Goal: Contribute content: Add original content to the website for others to see

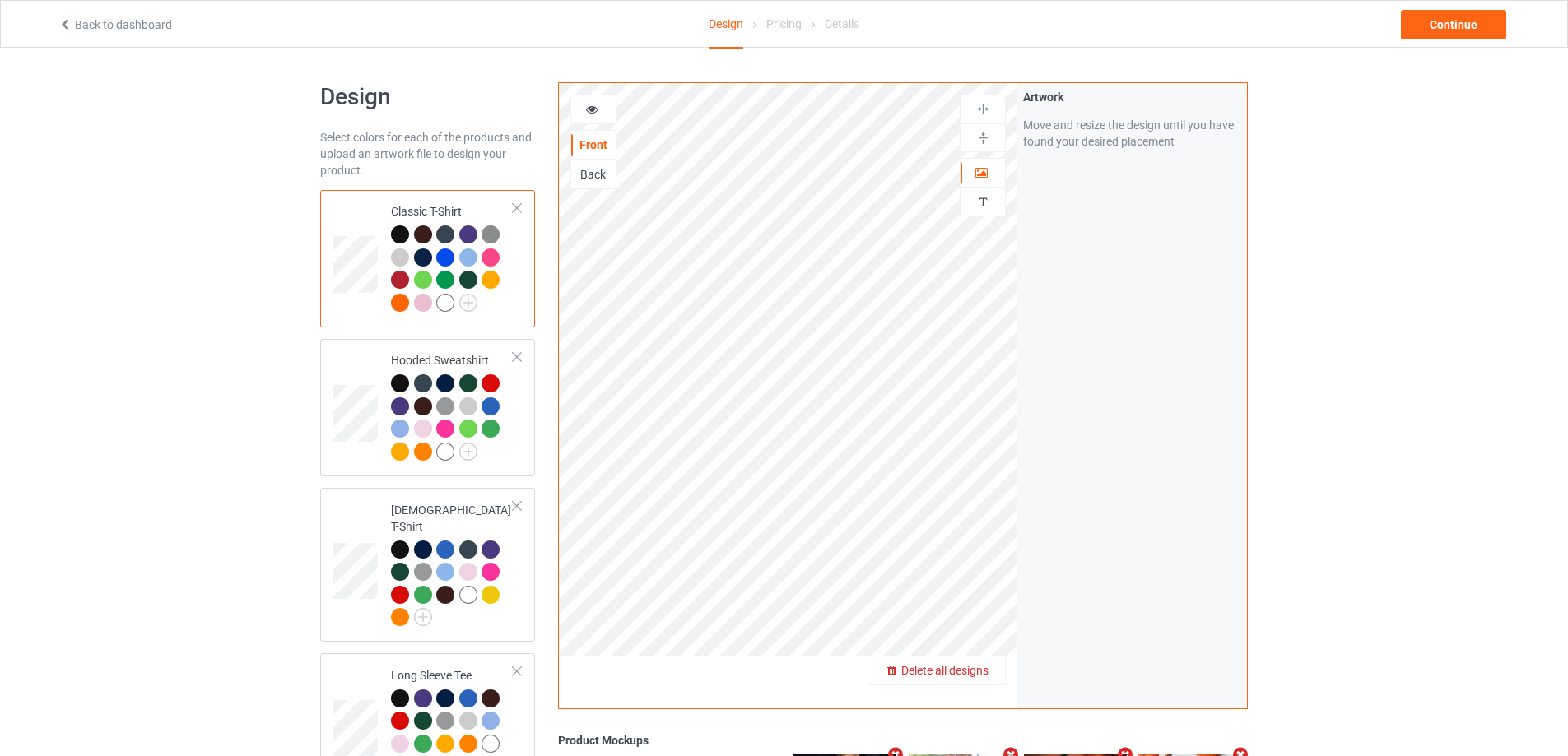
click at [984, 663] on div "Delete all designs" at bounding box center [936, 671] width 136 height 17
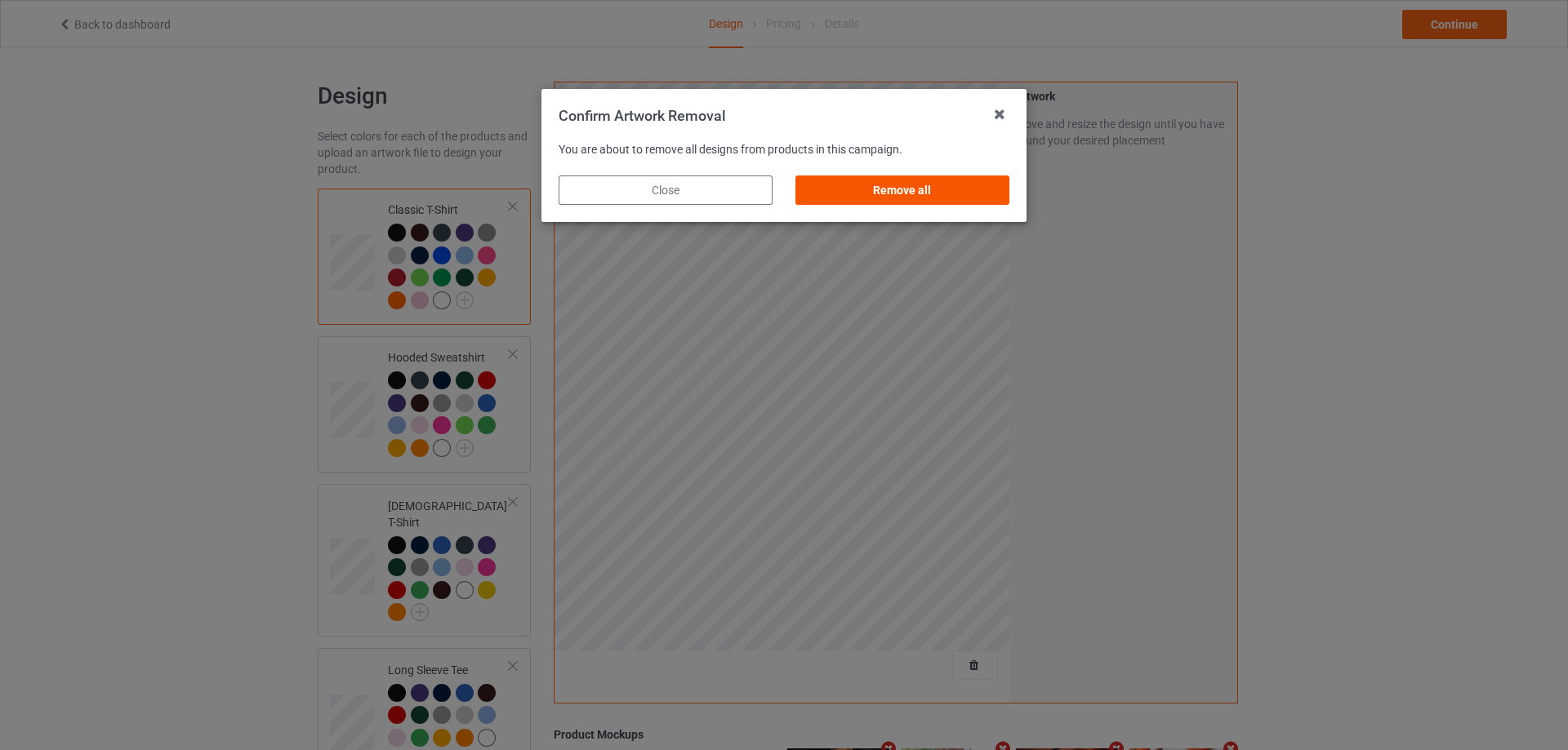
click at [911, 192] on div "Remove all" at bounding box center [902, 189] width 214 height 29
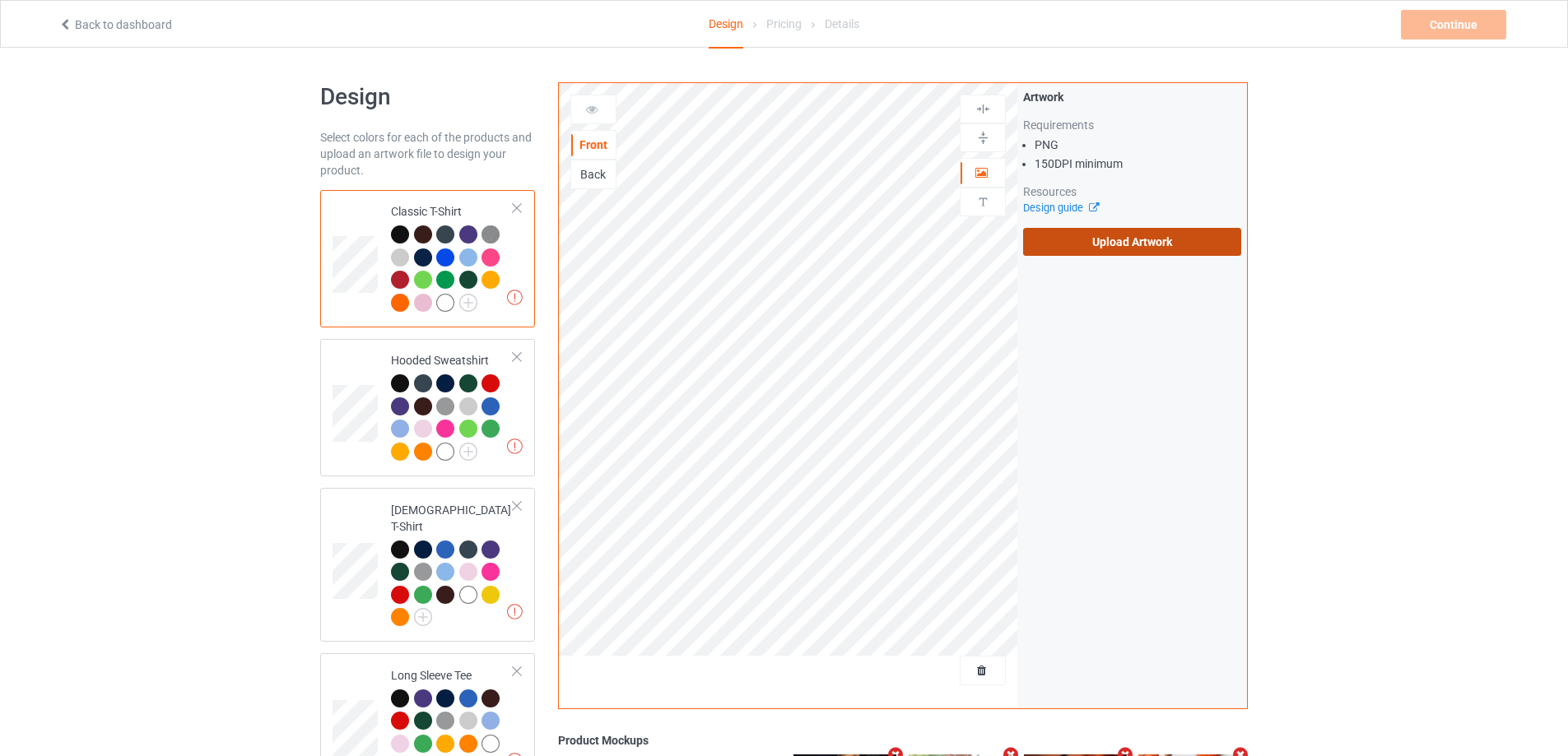
click at [1127, 239] on label "Upload Artwork" at bounding box center [1132, 241] width 218 height 28
click at [0, 0] on input "Upload Artwork" at bounding box center [0, 0] width 0 height 0
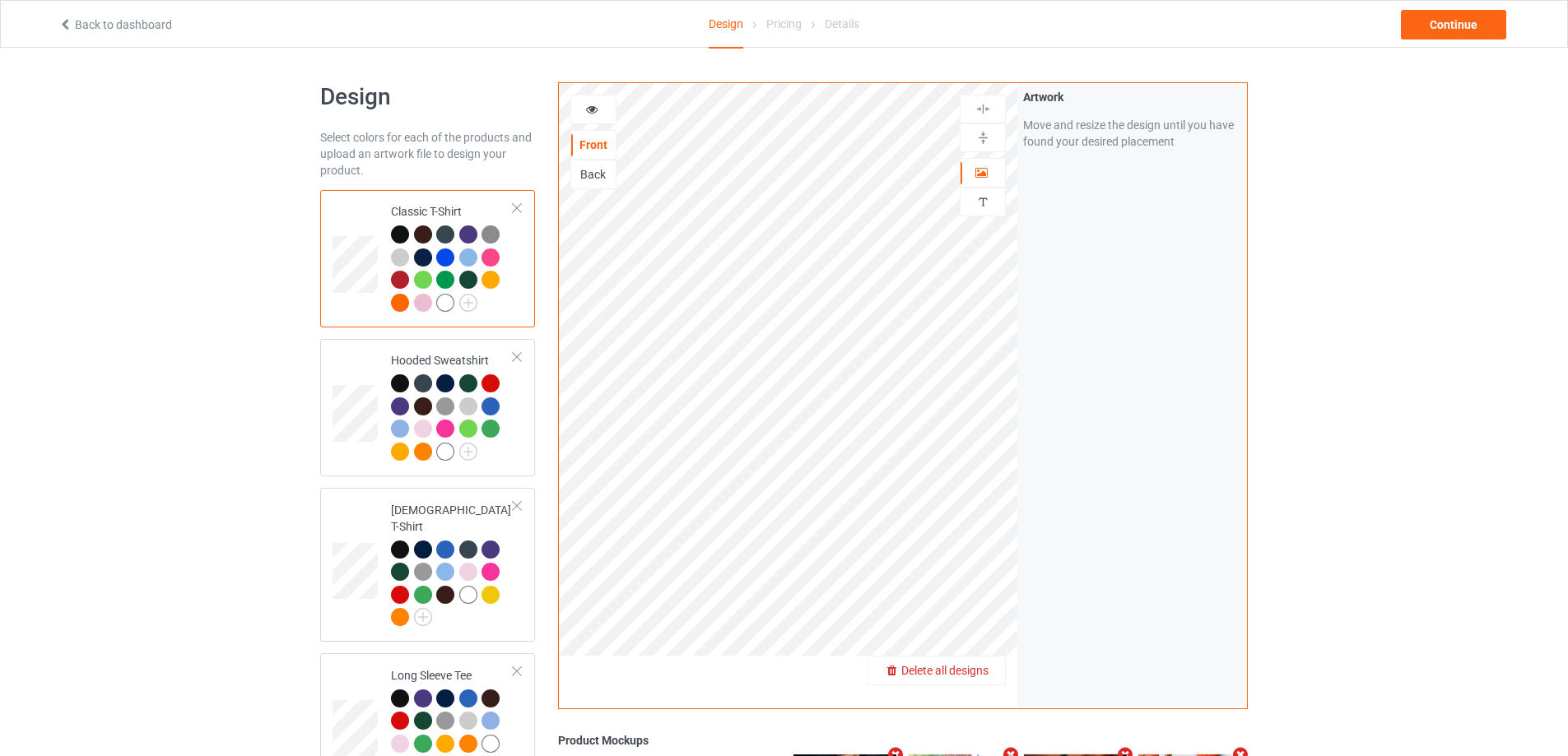
click at [984, 666] on span "Delete all designs" at bounding box center [944, 671] width 87 height 13
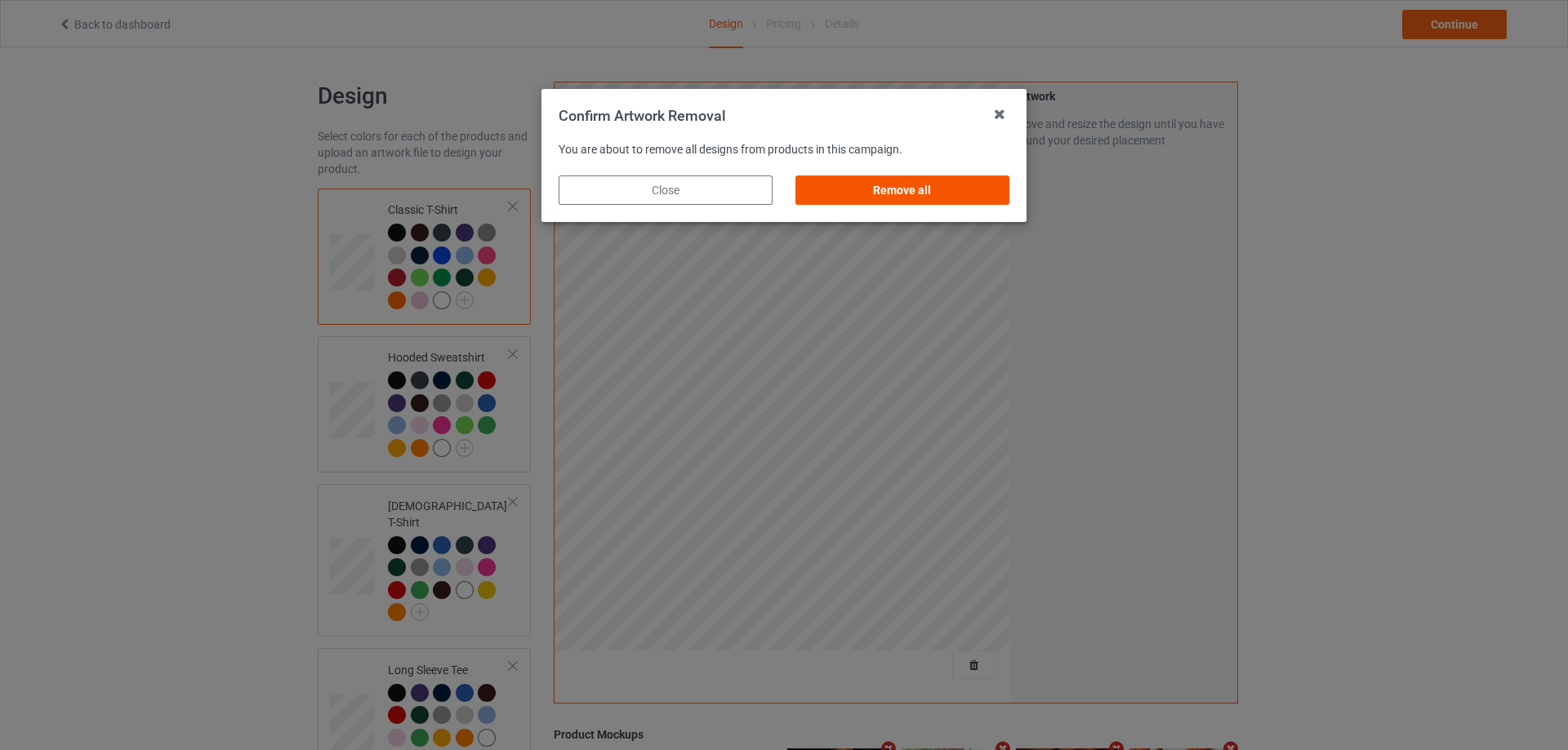
click at [893, 194] on div "Remove all" at bounding box center [902, 189] width 214 height 29
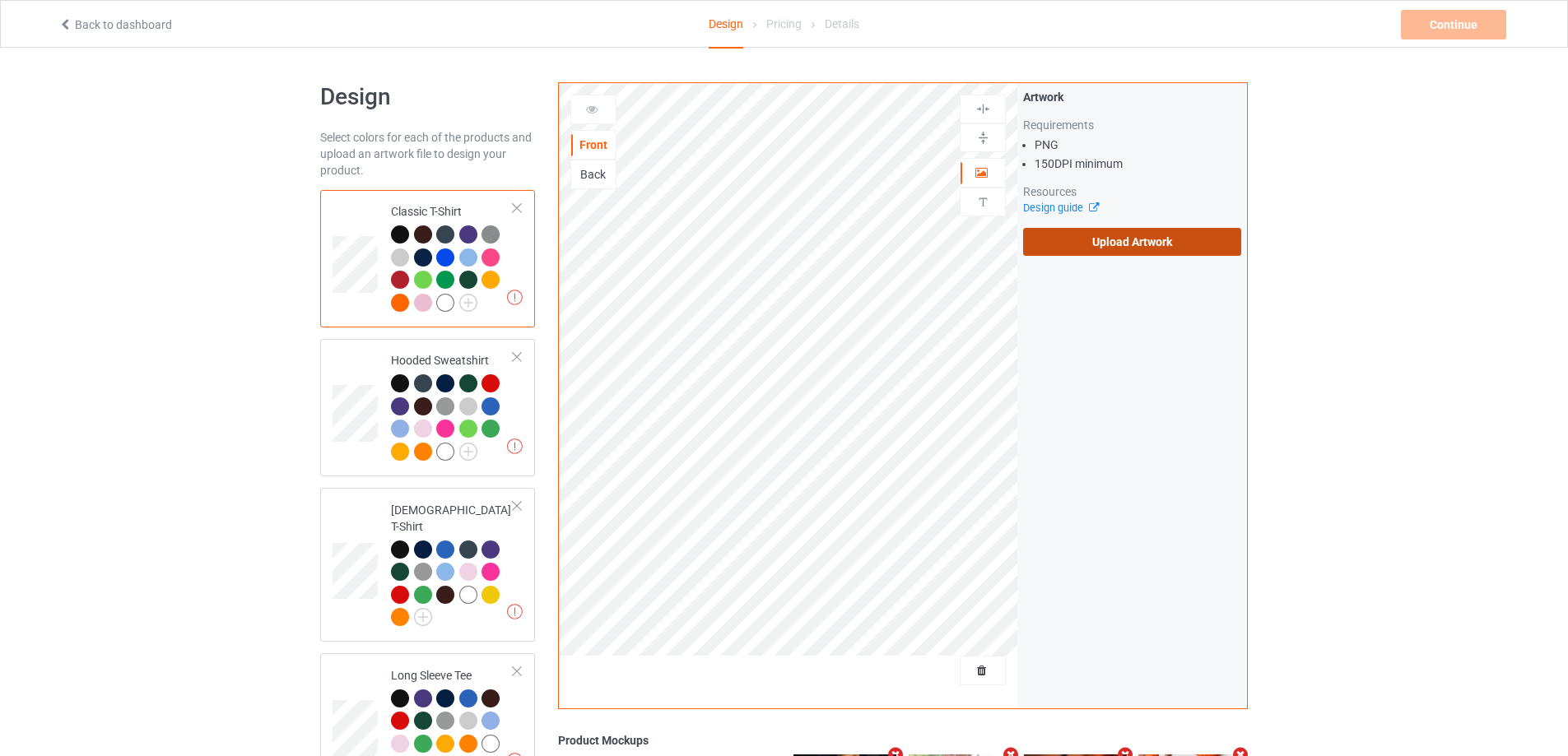
click at [1045, 238] on label "Upload Artwork" at bounding box center [1132, 241] width 218 height 28
click at [0, 0] on input "Upload Artwork" at bounding box center [0, 0] width 0 height 0
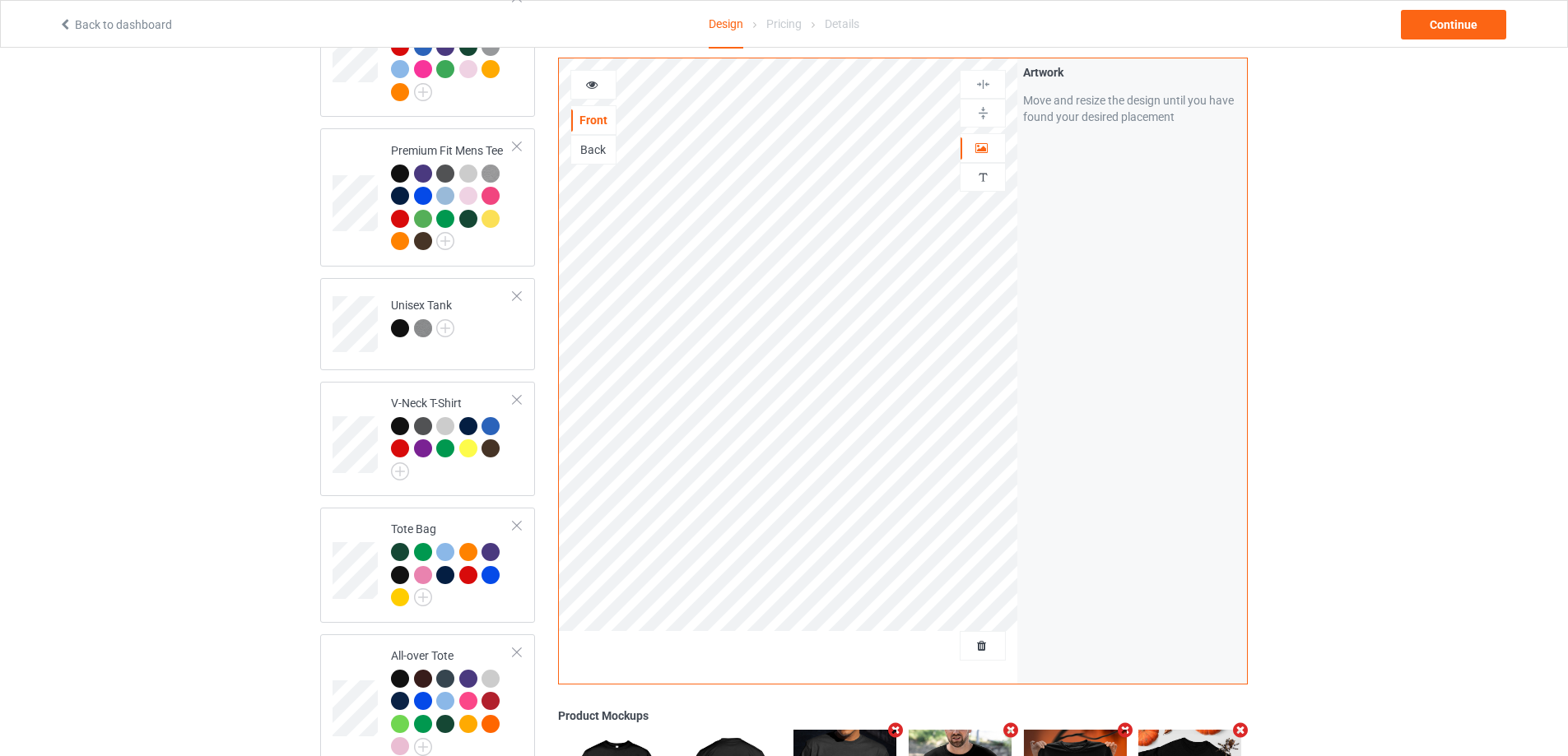
scroll to position [1235, 0]
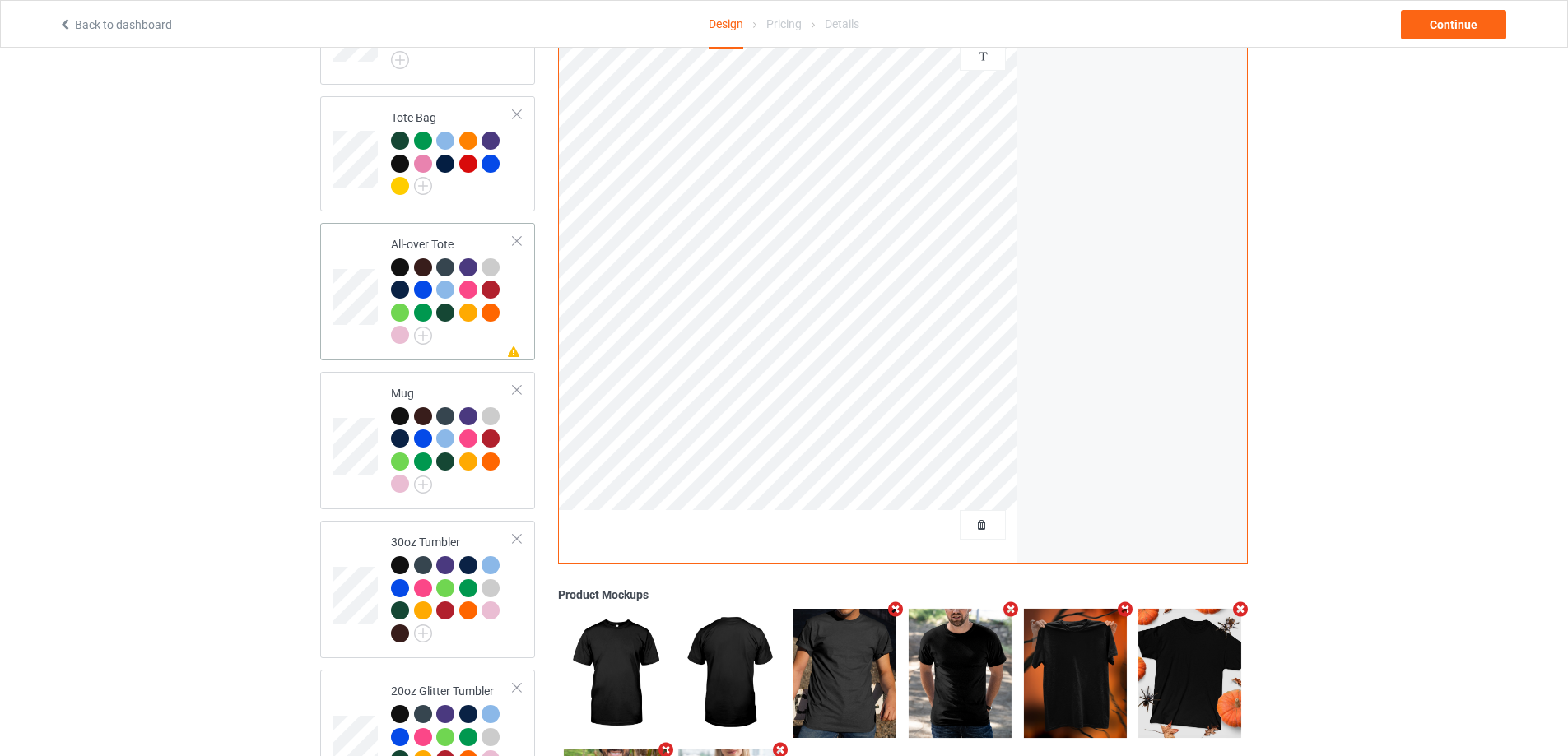
click at [480, 341] on td "Missing artwork on 1 side(s) All-over Tote" at bounding box center [452, 291] width 141 height 124
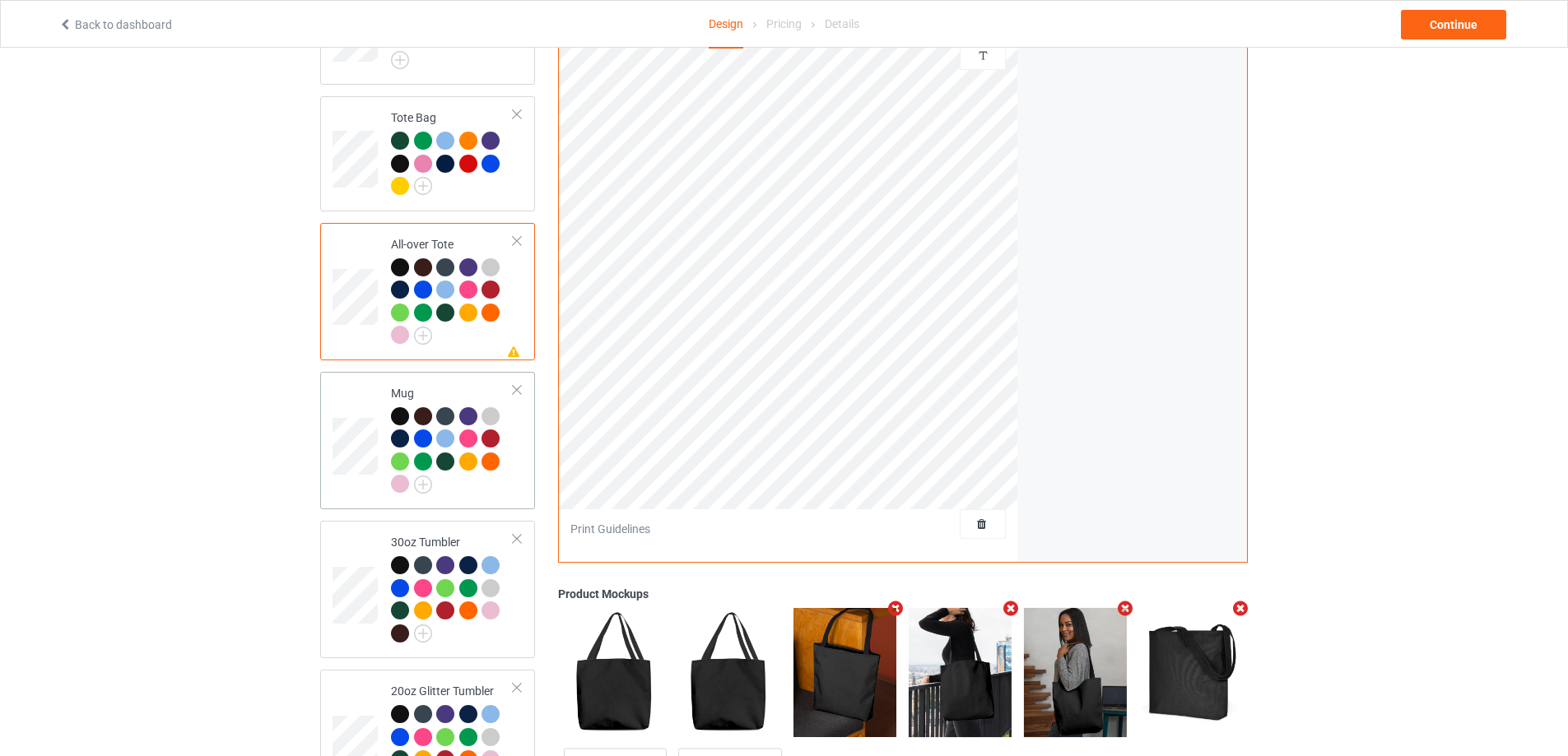
click at [499, 492] on td "Mug" at bounding box center [452, 440] width 141 height 124
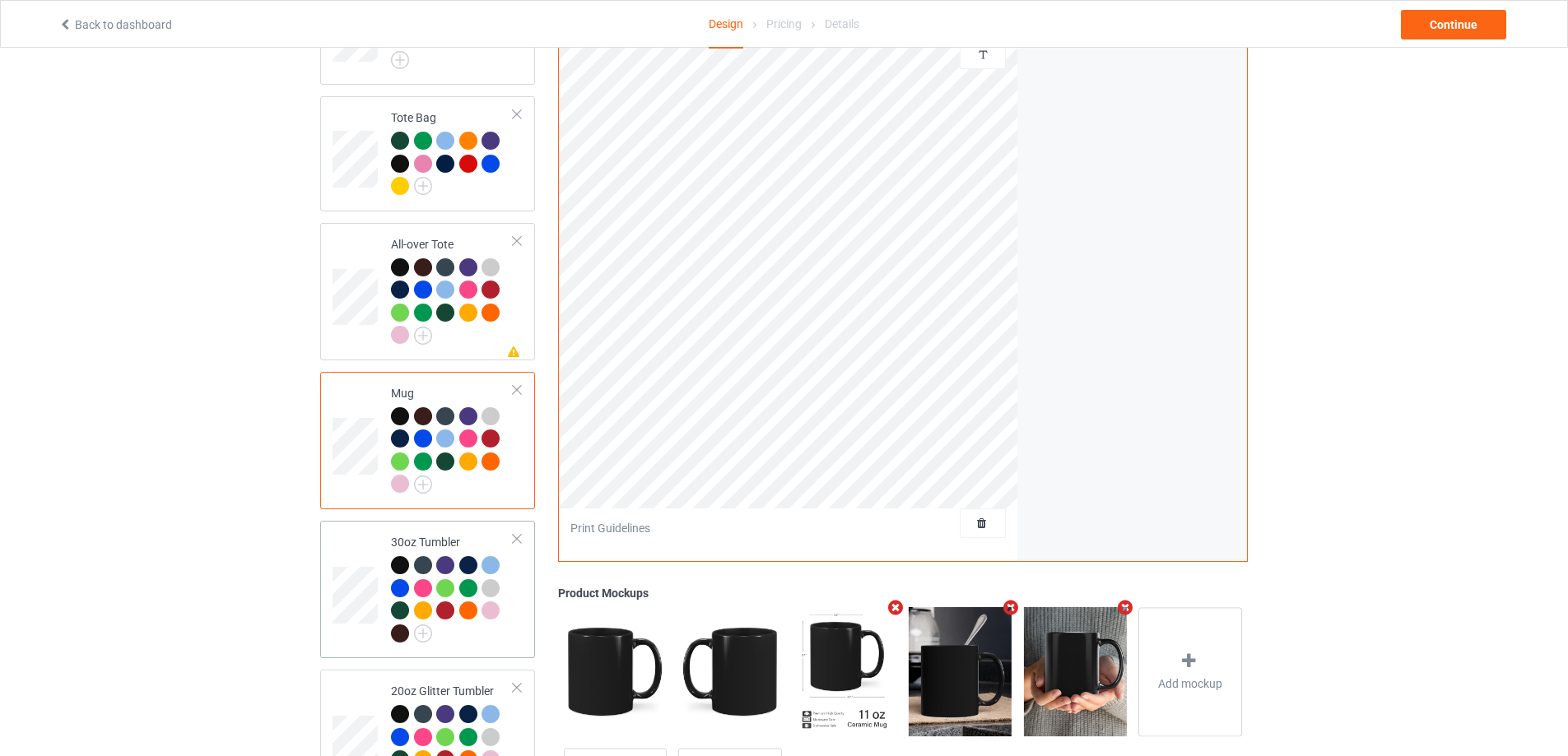
scroll to position [1317, 0]
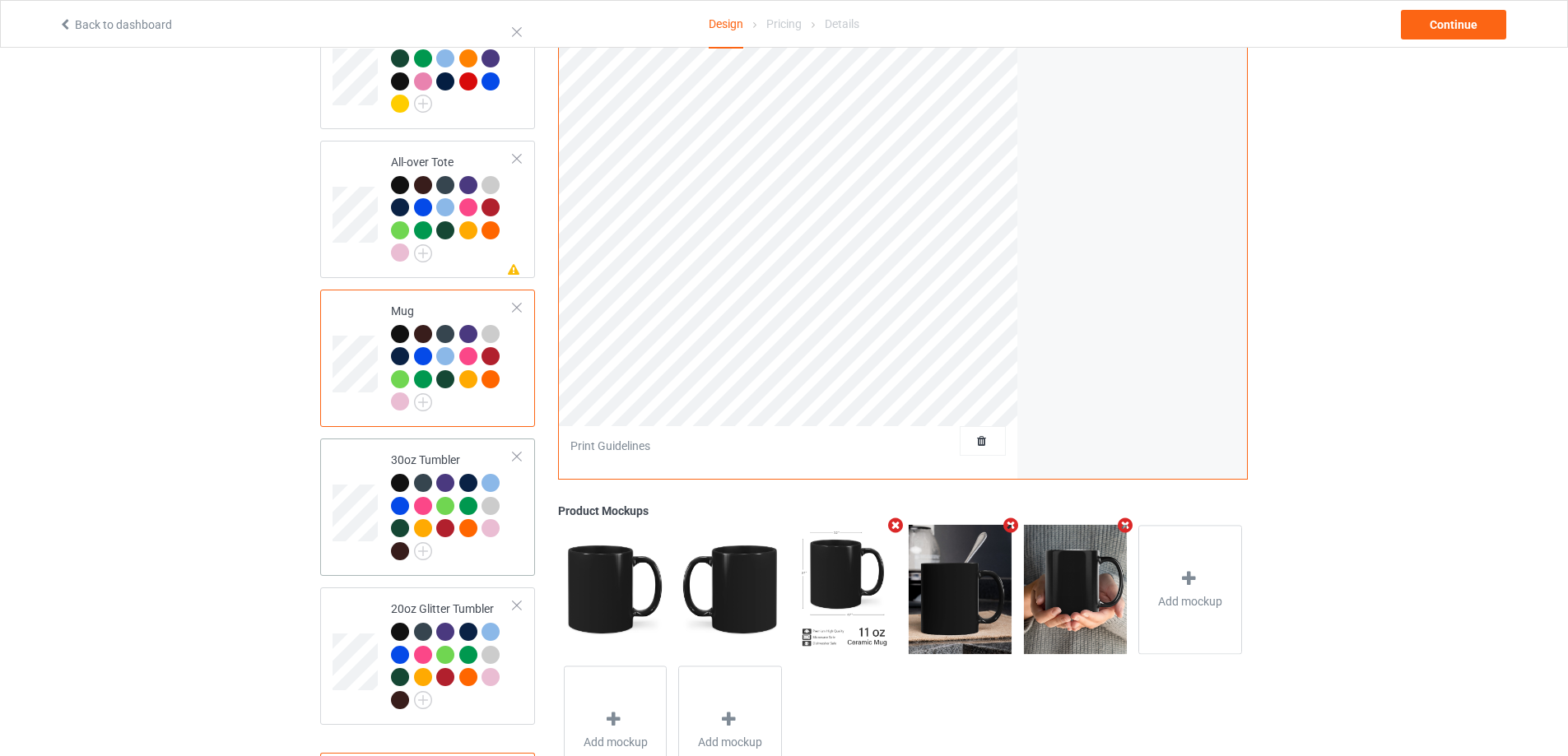
click at [501, 558] on td "30oz Tumbler" at bounding box center [452, 507] width 141 height 124
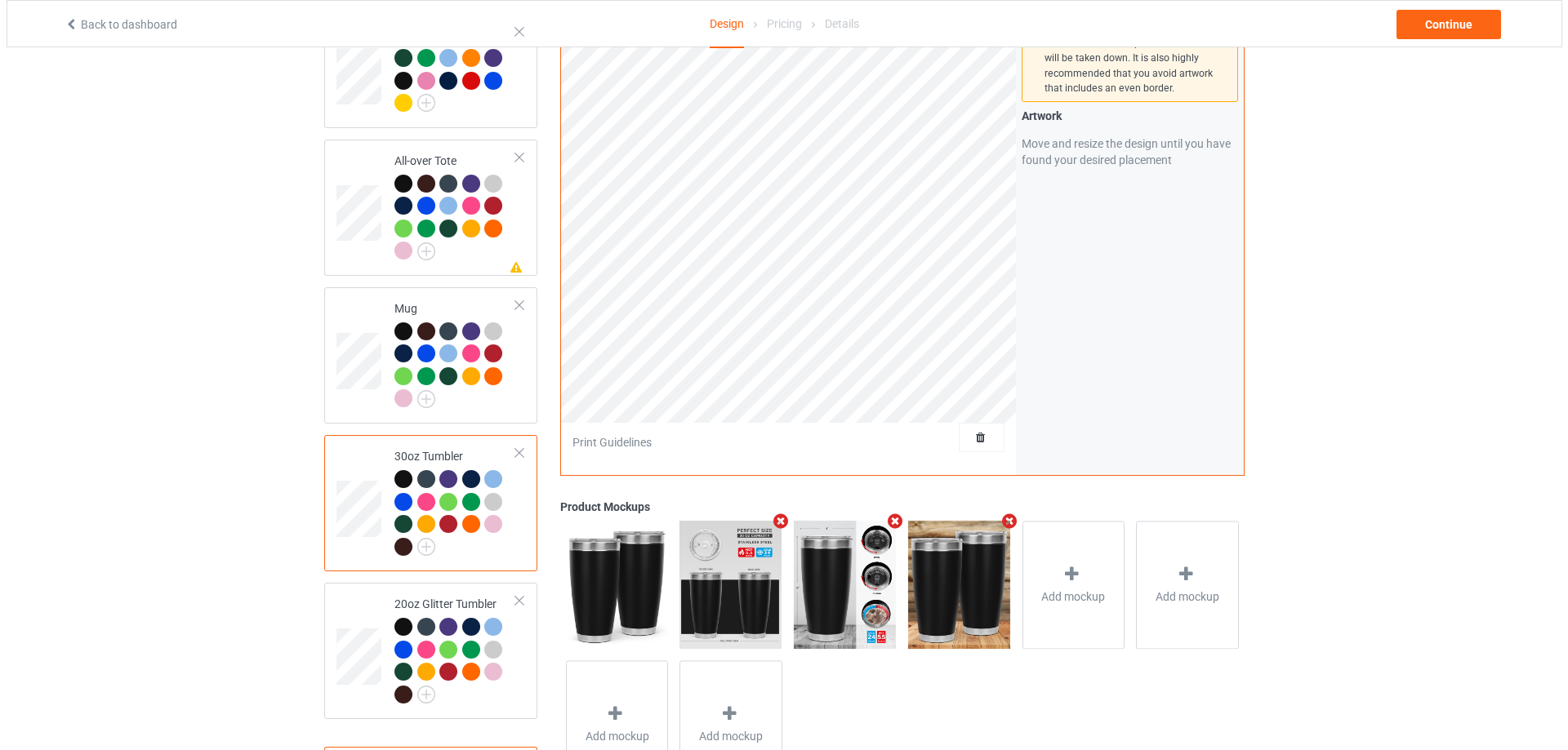
scroll to position [1380, 0]
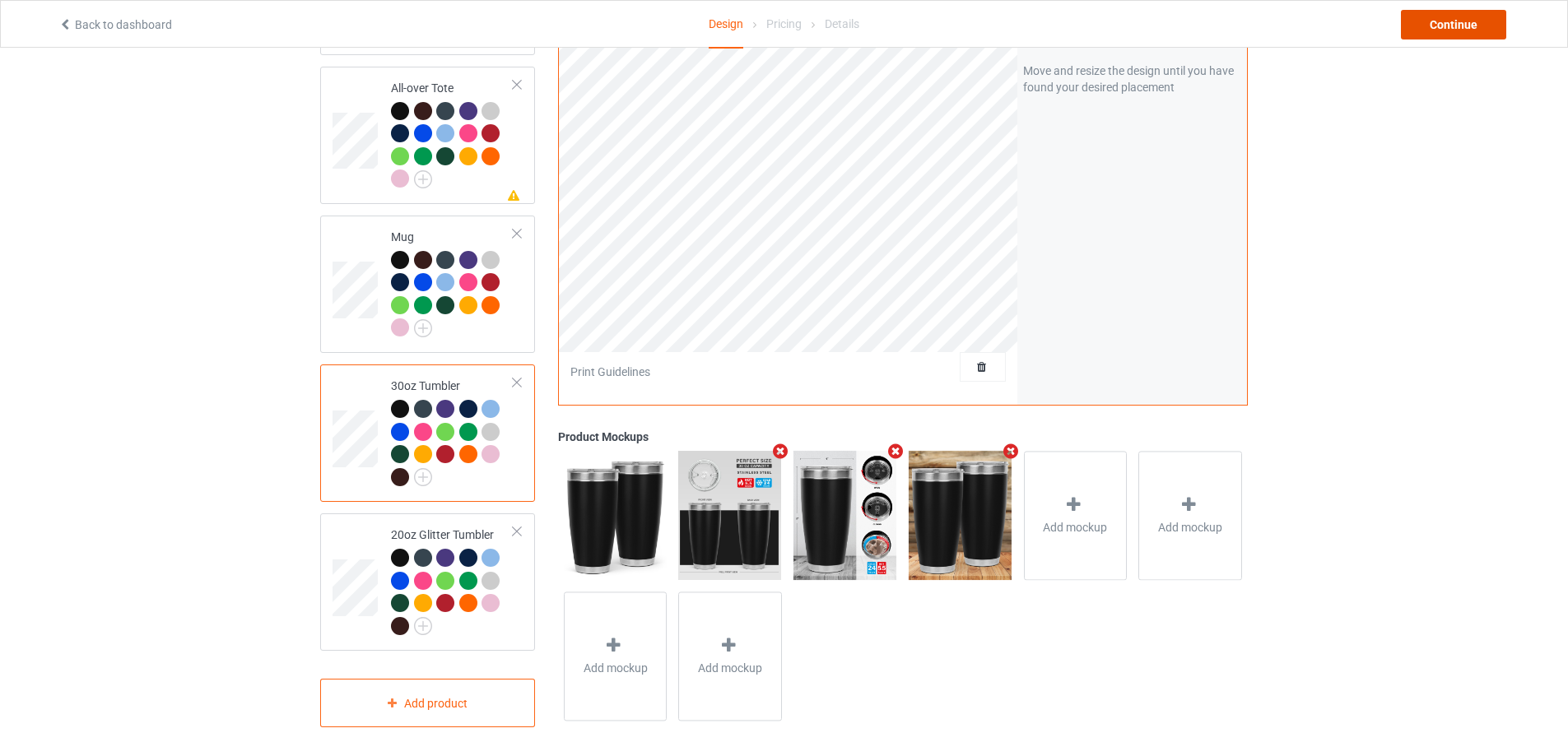
click at [1415, 19] on div "Continue" at bounding box center [1453, 24] width 105 height 29
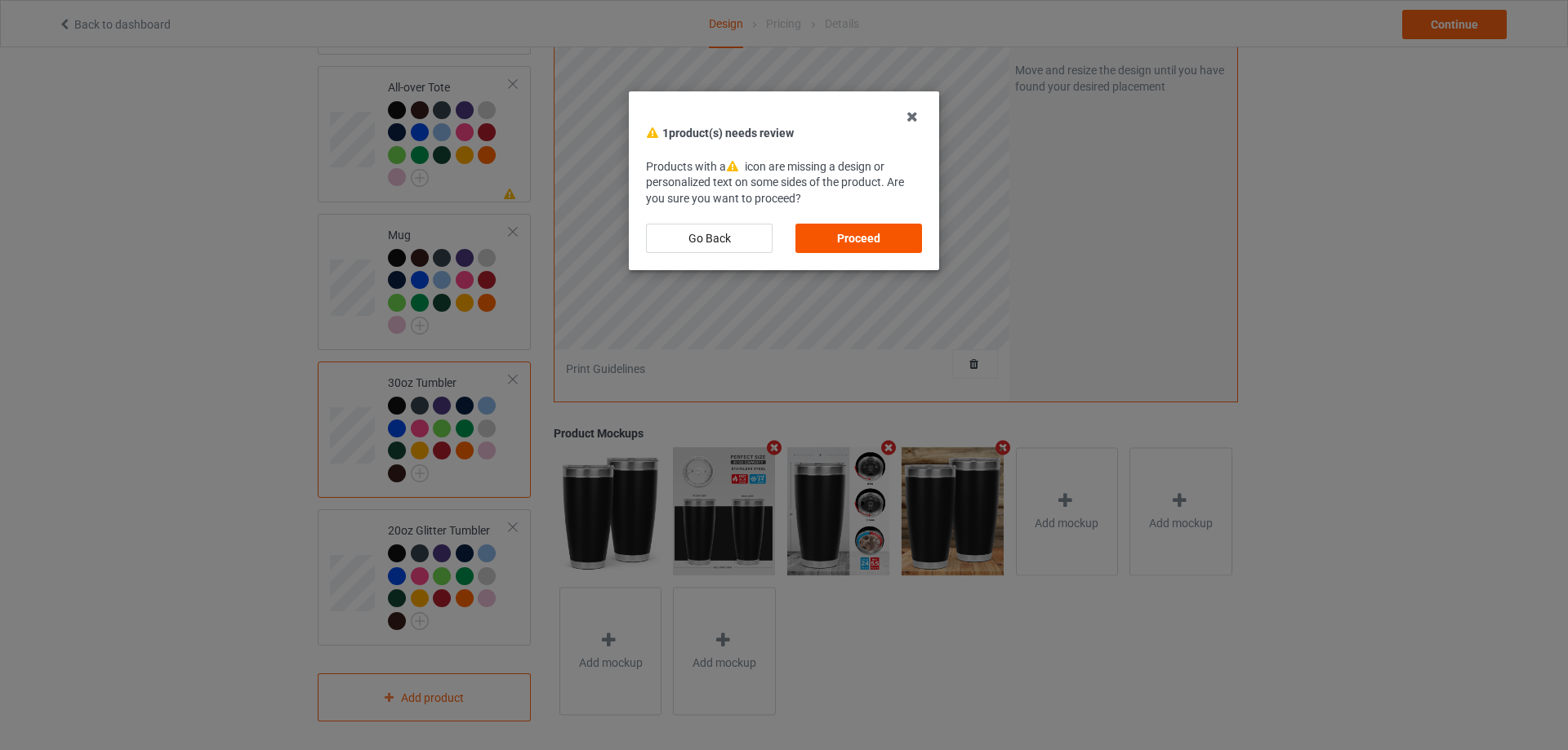
click at [870, 243] on div "Proceed" at bounding box center [858, 238] width 126 height 29
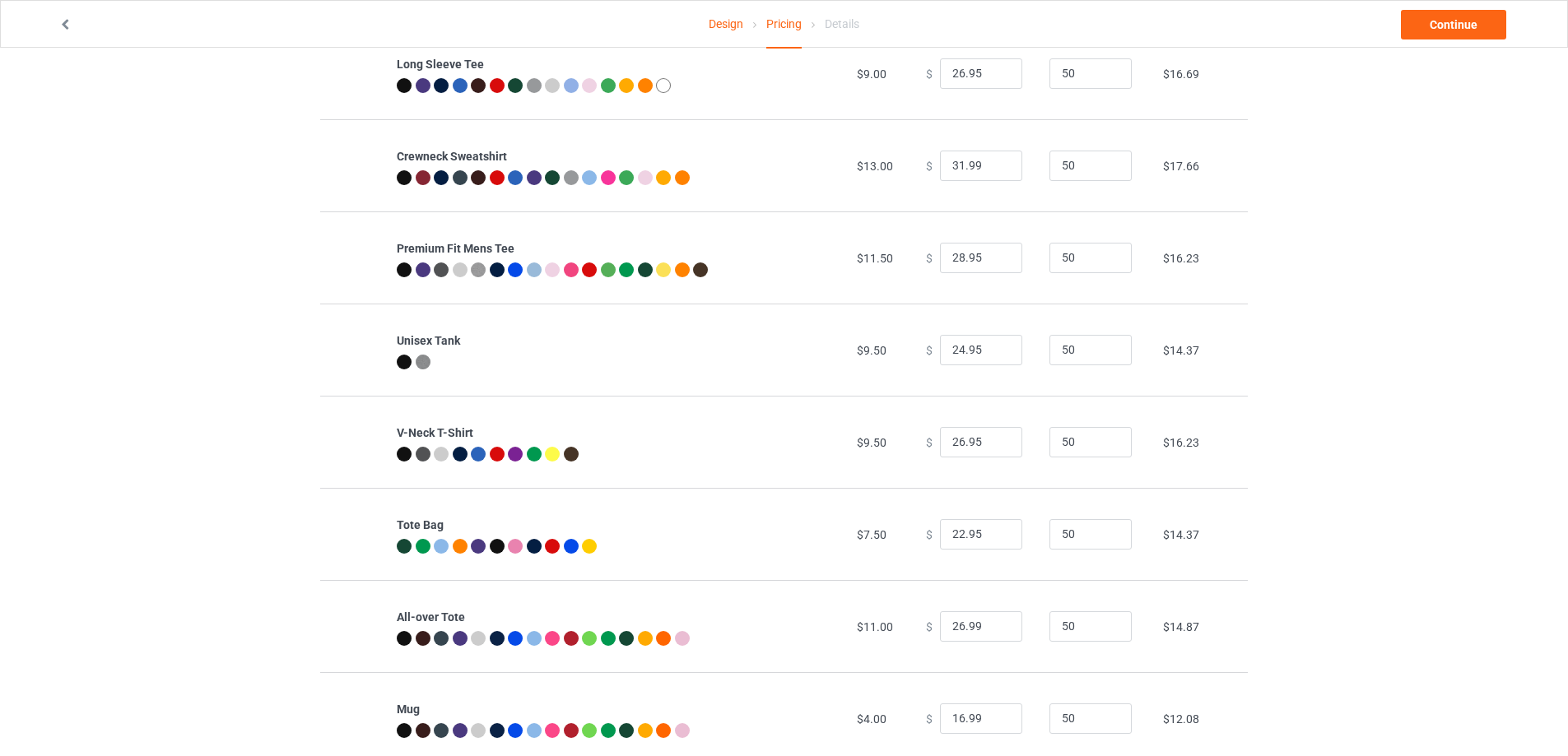
scroll to position [640, 0]
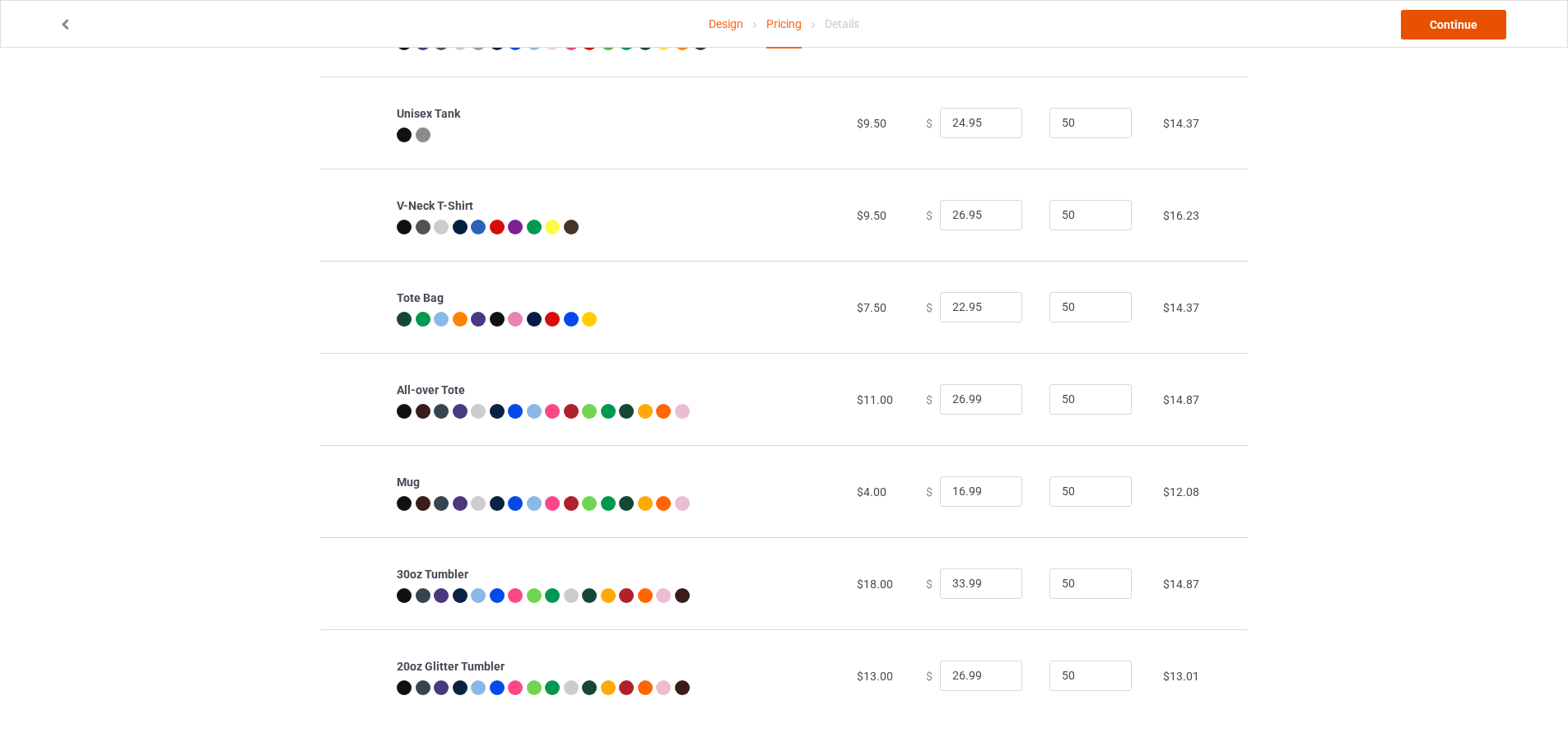
click at [1457, 18] on link "Continue" at bounding box center [1453, 24] width 105 height 29
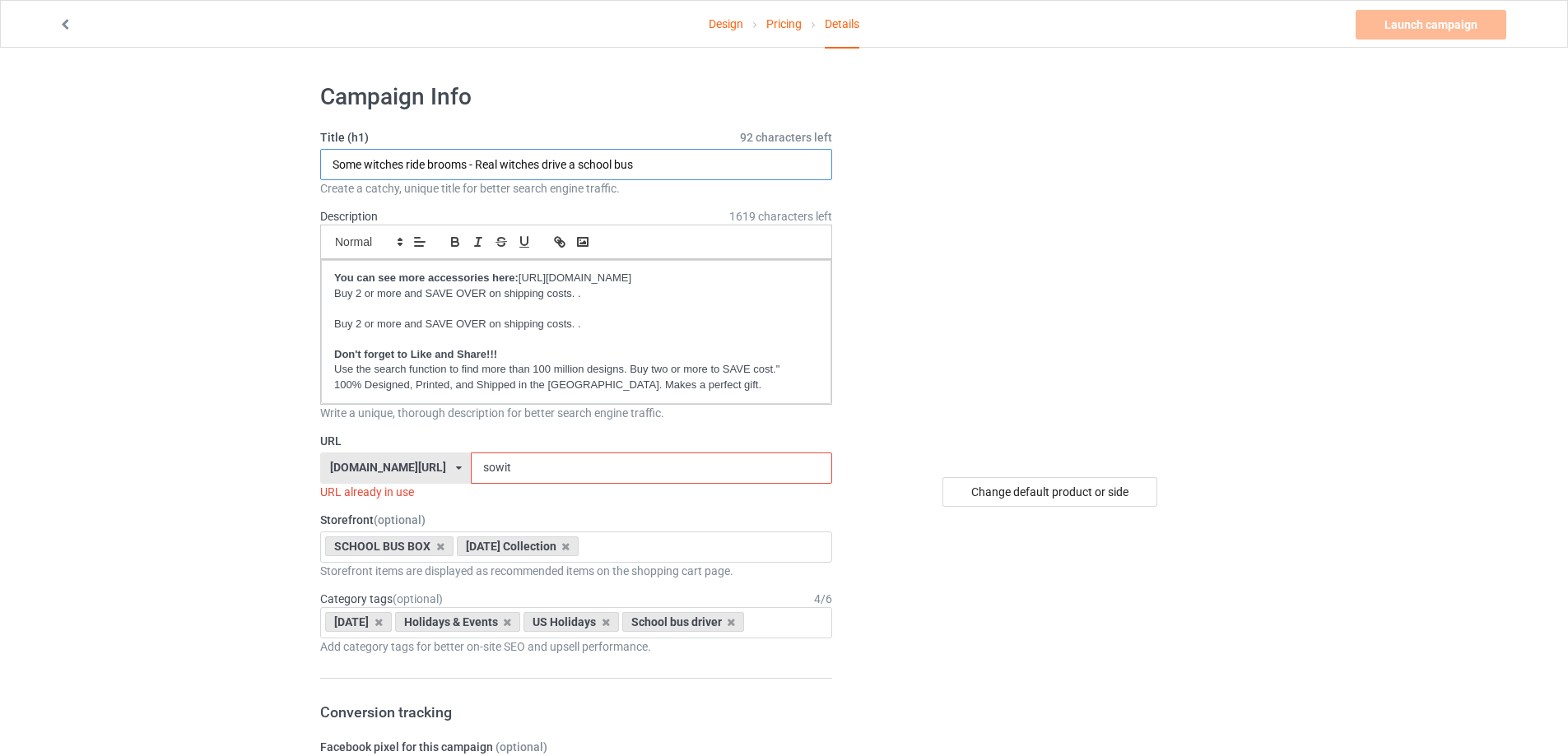
click at [512, 163] on input "Some witches ride brooms - Real witches drive a school bus" at bounding box center [575, 164] width 512 height 31
click at [352, 166] on input "Broom" at bounding box center [575, 164] width 512 height 31
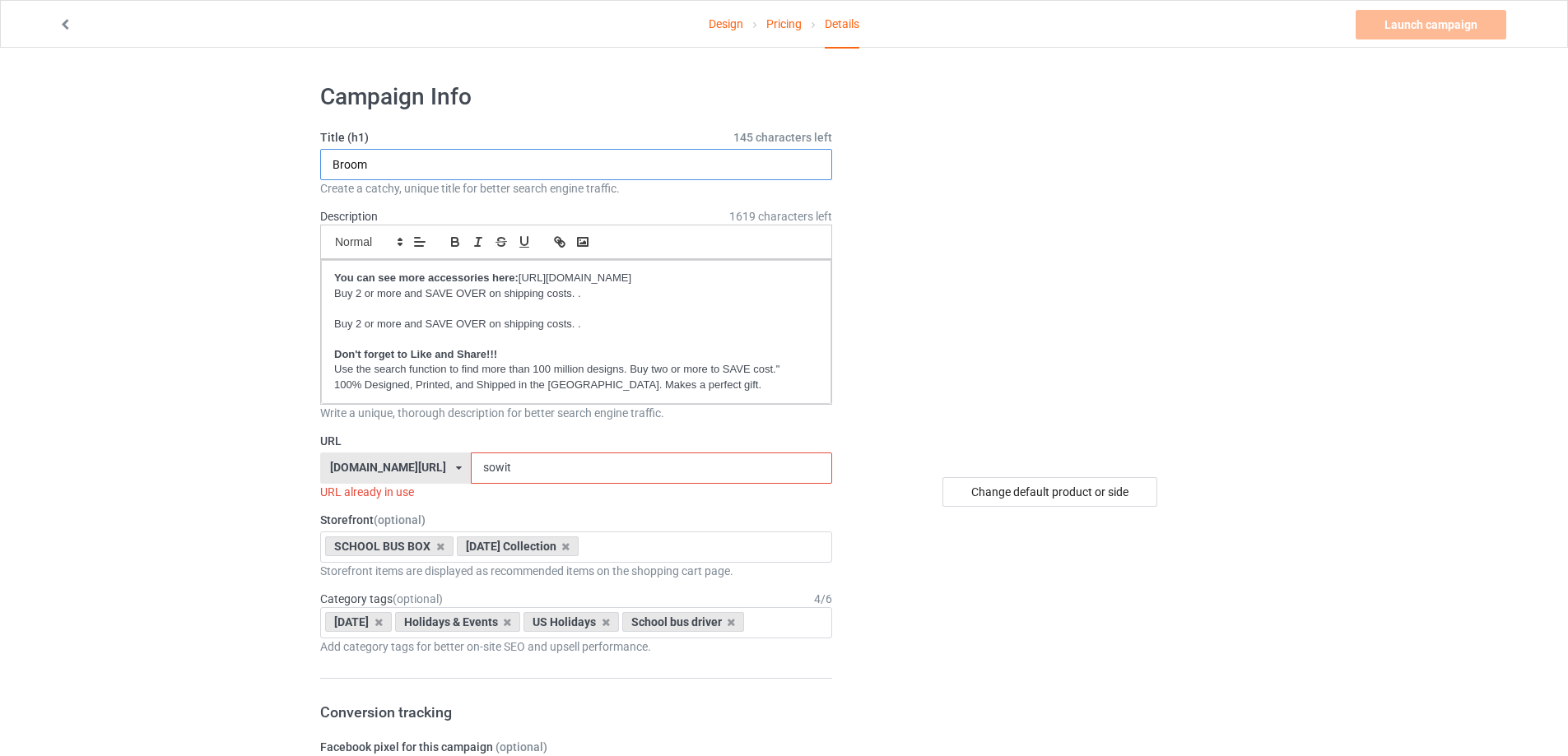
type input "Broom"
click at [717, 25] on link "Design" at bounding box center [725, 23] width 34 height 46
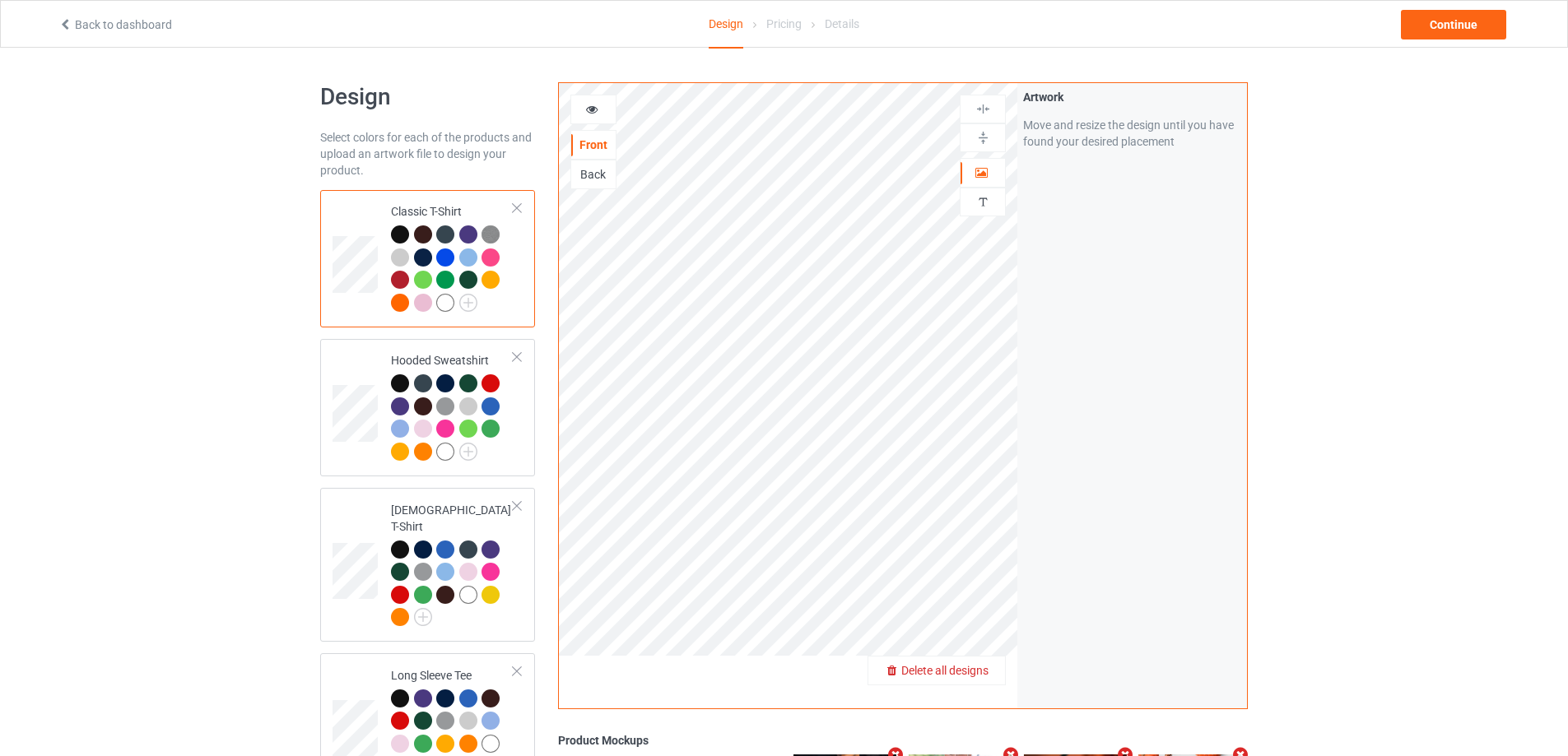
click at [982, 676] on span "Delete all designs" at bounding box center [944, 671] width 87 height 13
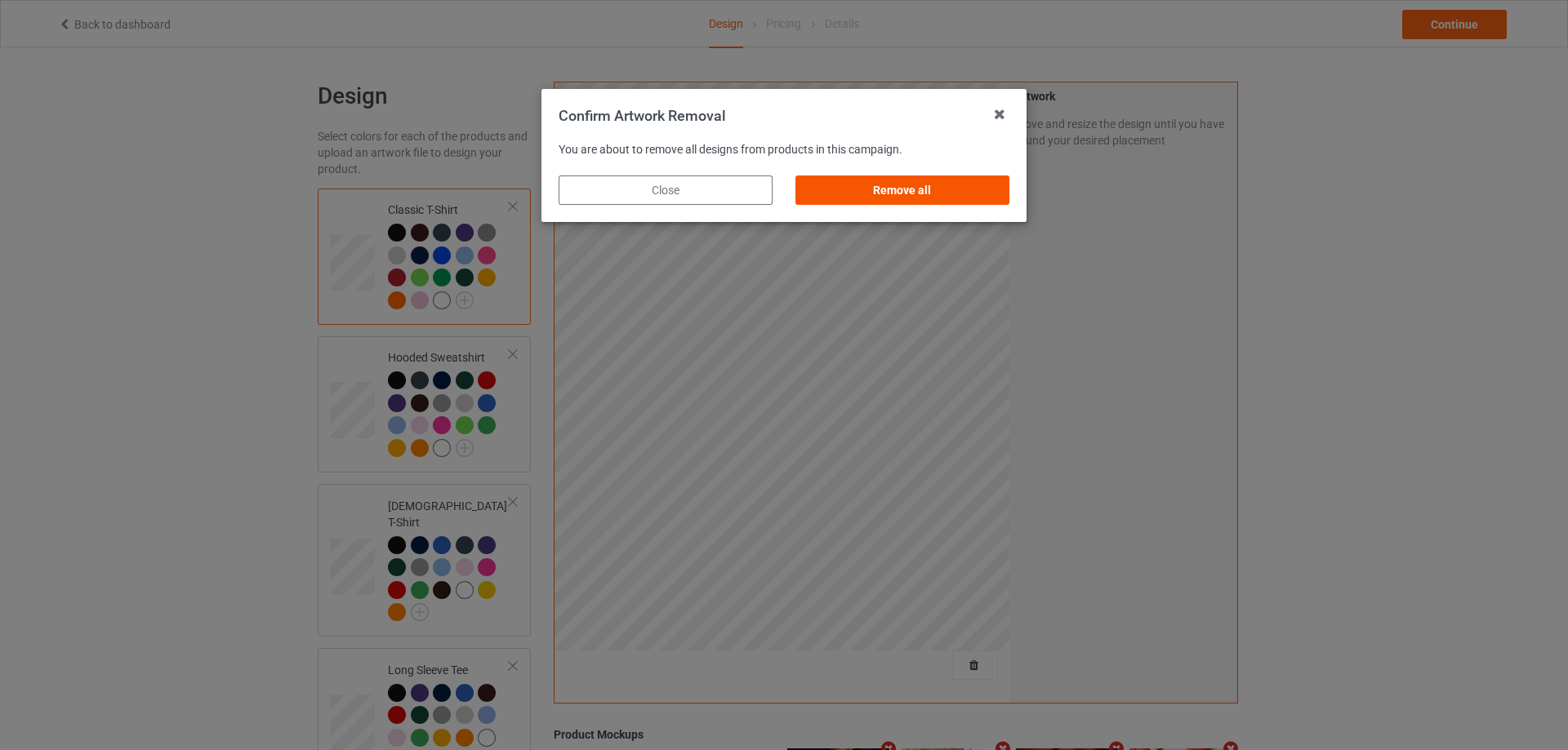
click at [931, 182] on div "Remove all" at bounding box center [902, 189] width 214 height 29
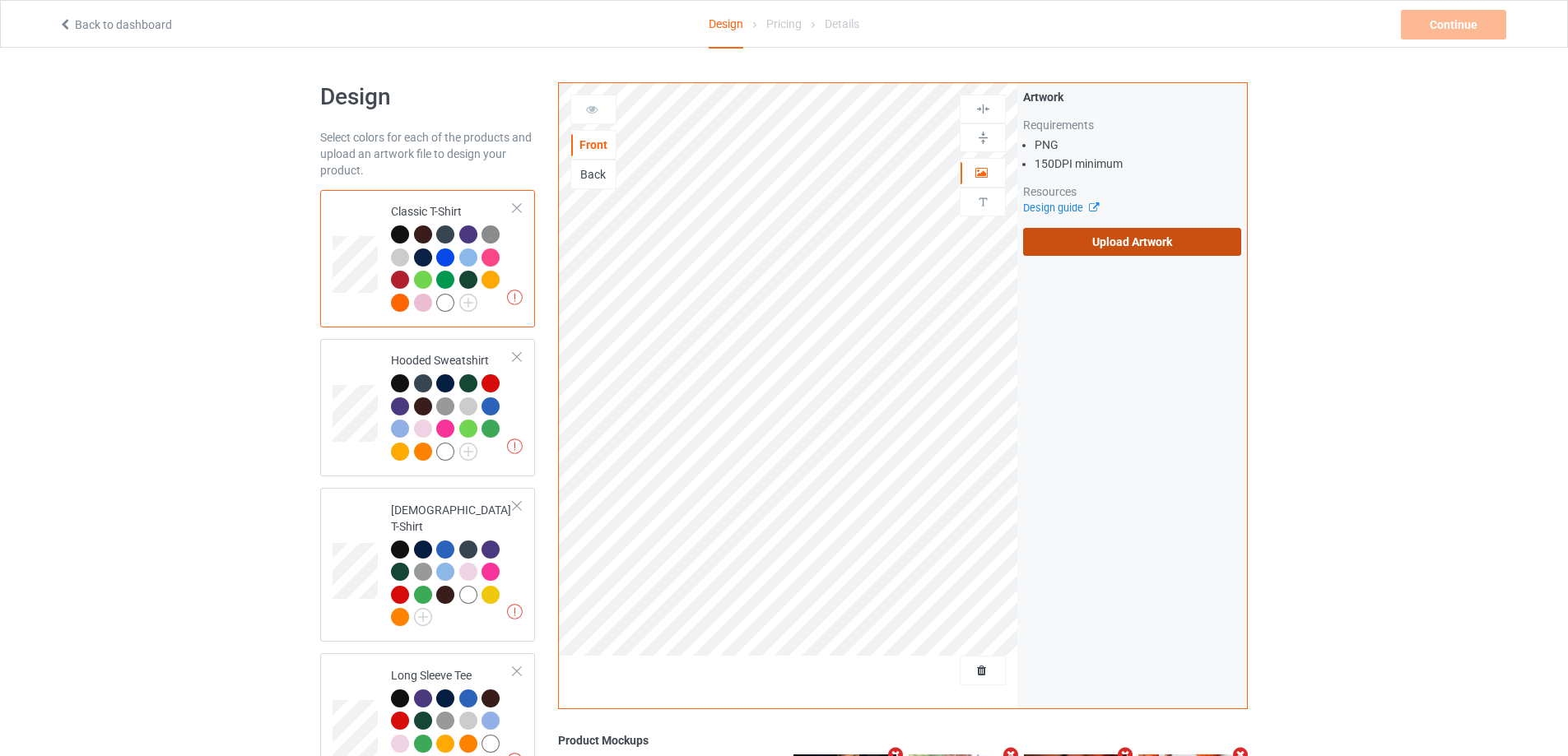
click at [1172, 244] on label "Upload Artwork" at bounding box center [1132, 241] width 218 height 28
click at [0, 0] on input "Upload Artwork" at bounding box center [0, 0] width 0 height 0
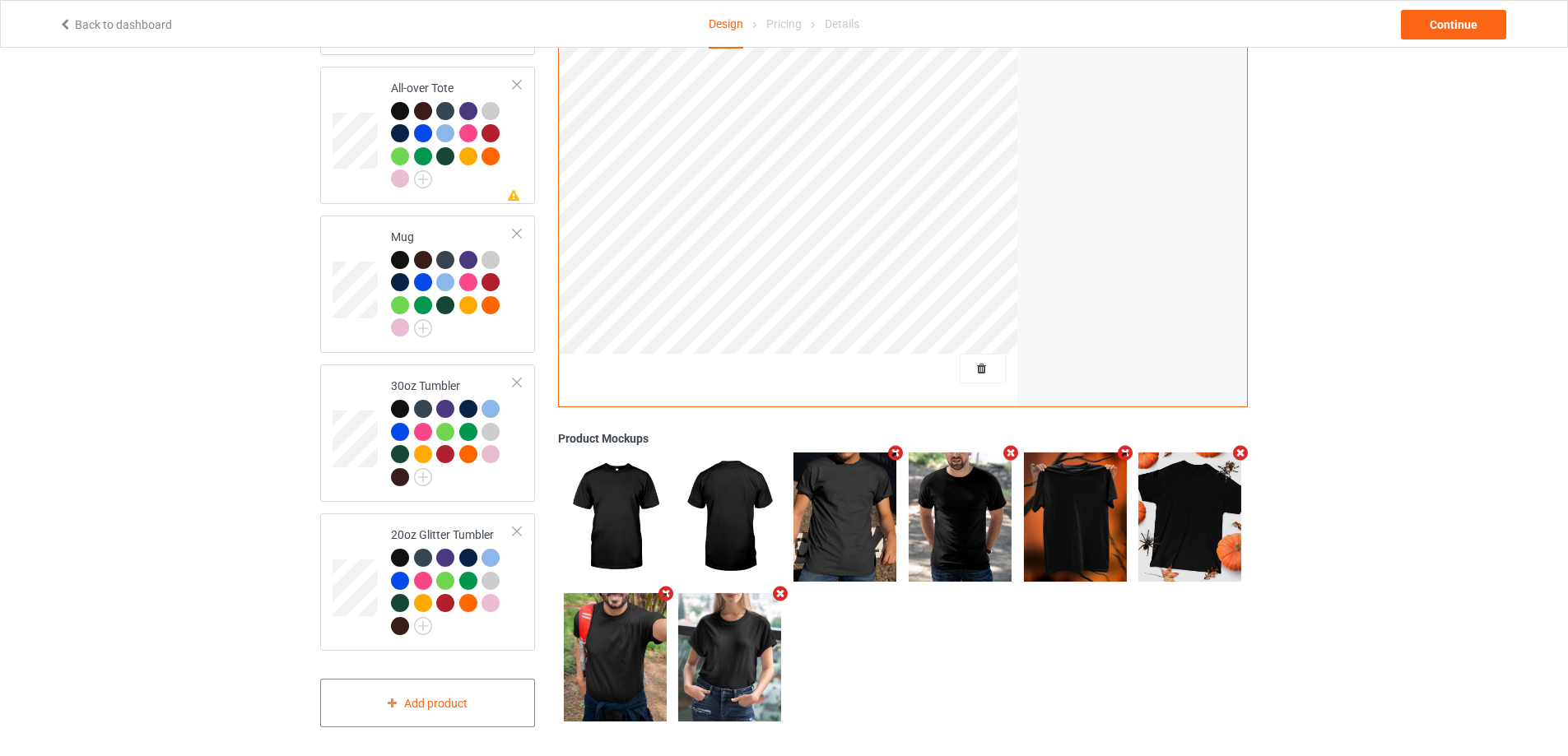
scroll to position [1062, 0]
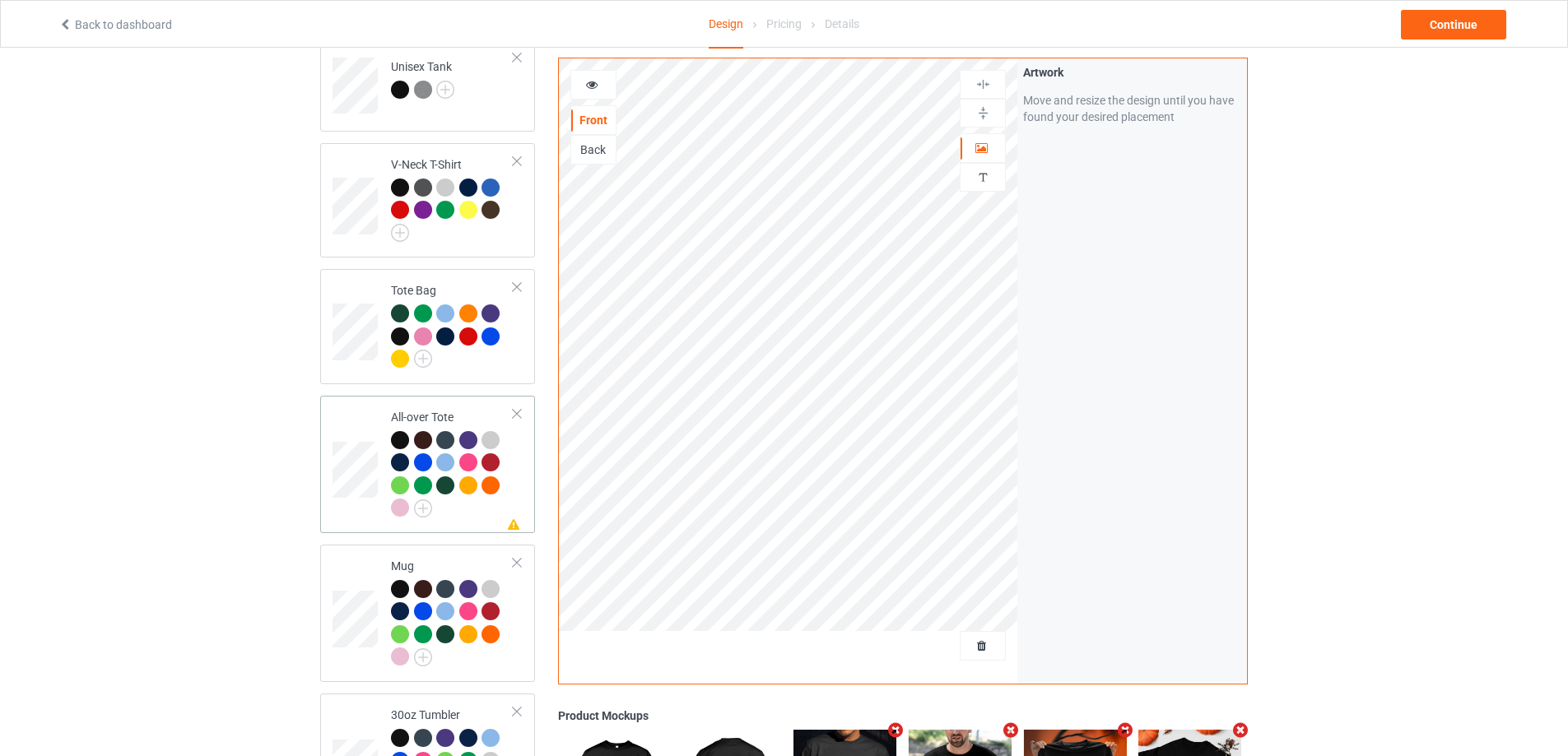
click at [518, 492] on td "Missing artwork on 1 side(s) All-over Tote" at bounding box center [452, 465] width 141 height 124
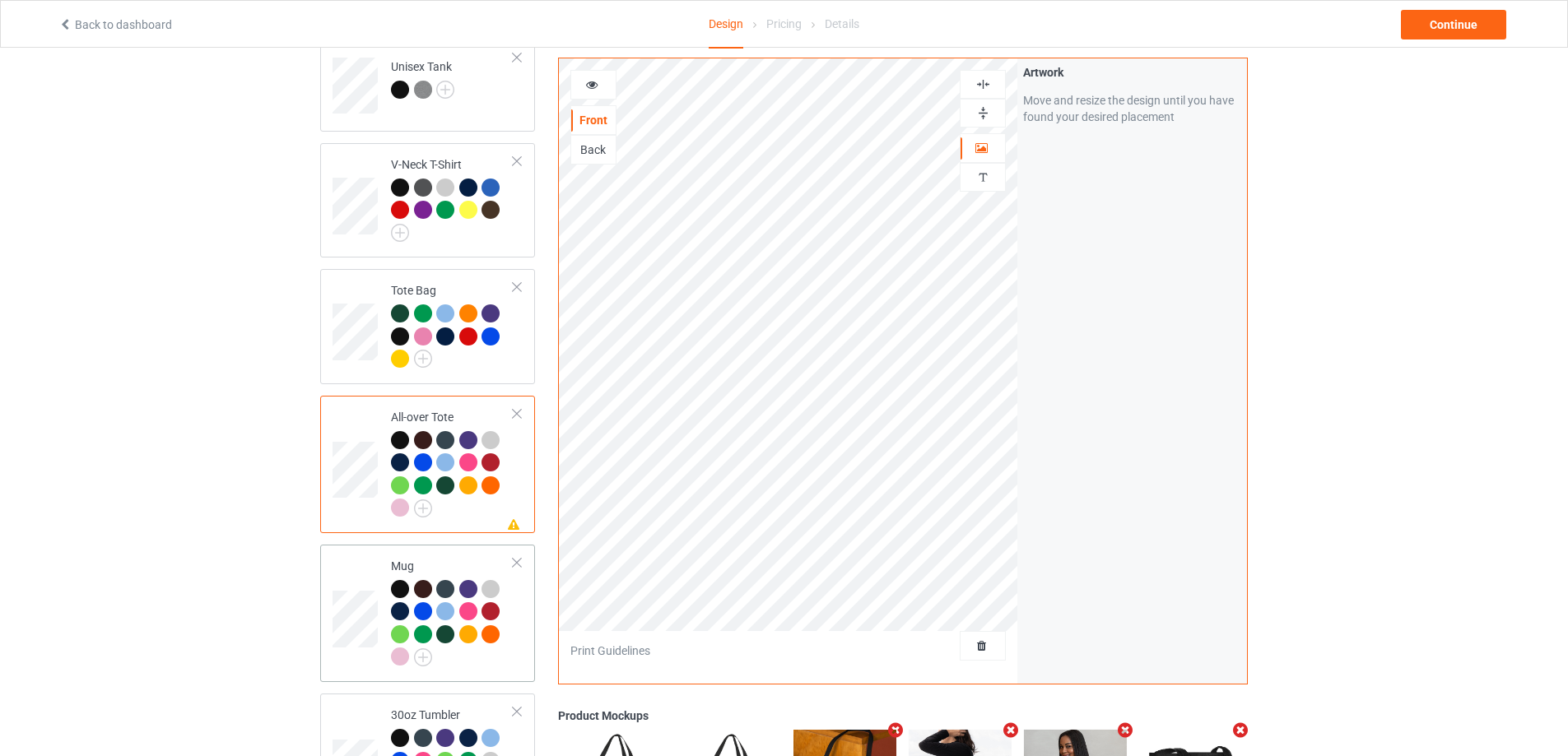
scroll to position [1391, 0]
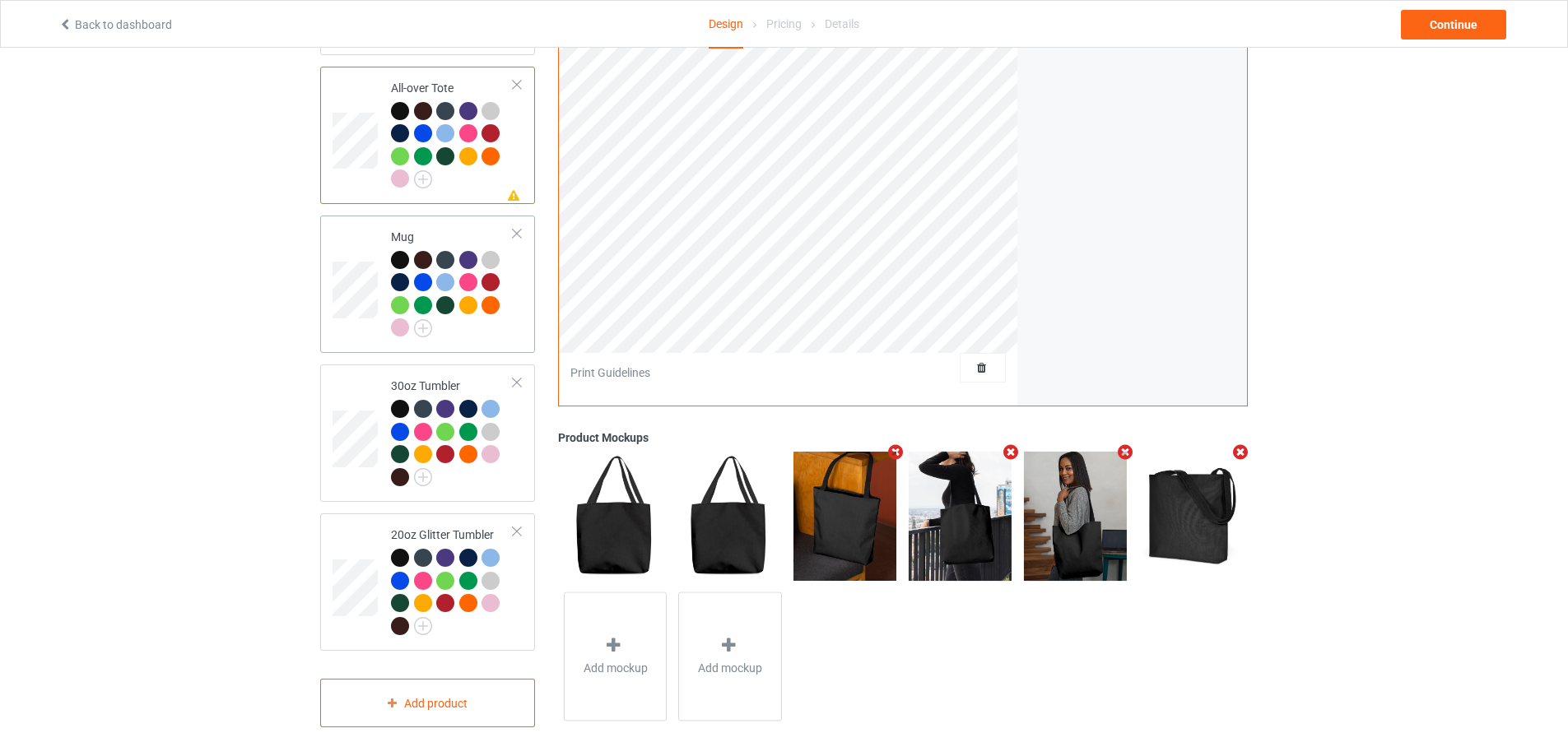
click at [519, 323] on td "Mug" at bounding box center [452, 284] width 141 height 124
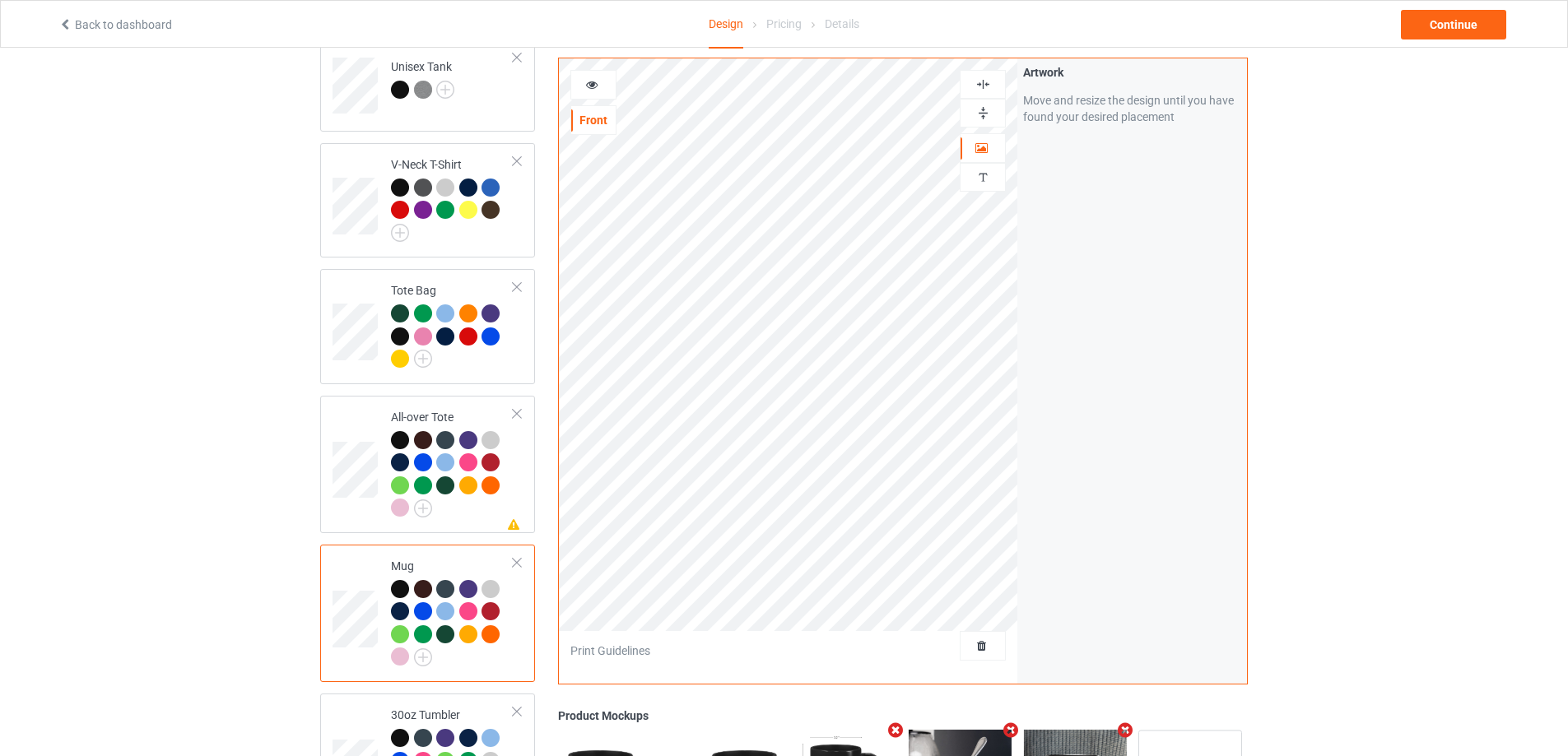
scroll to position [1309, 0]
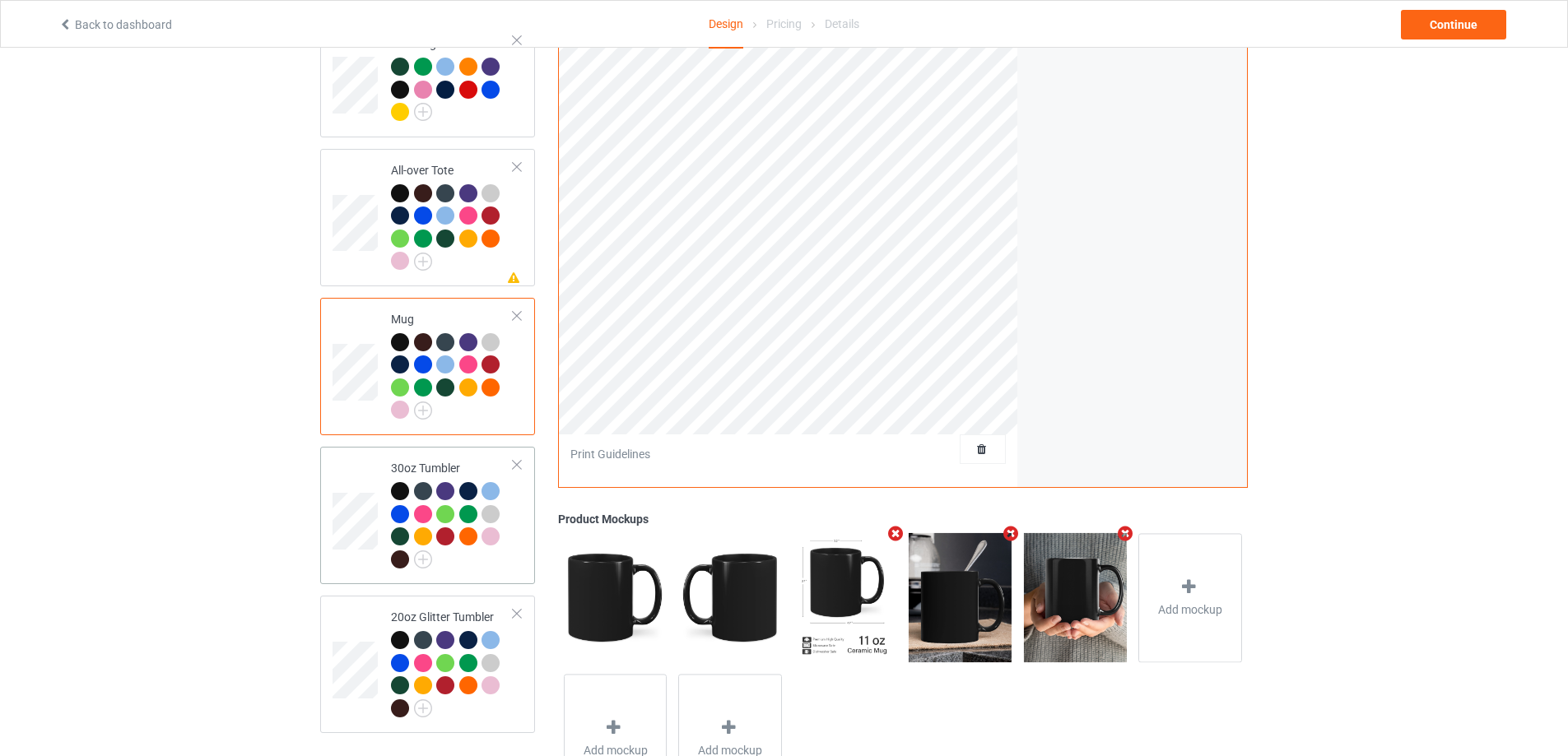
click at [503, 564] on div at bounding box center [452, 527] width 122 height 90
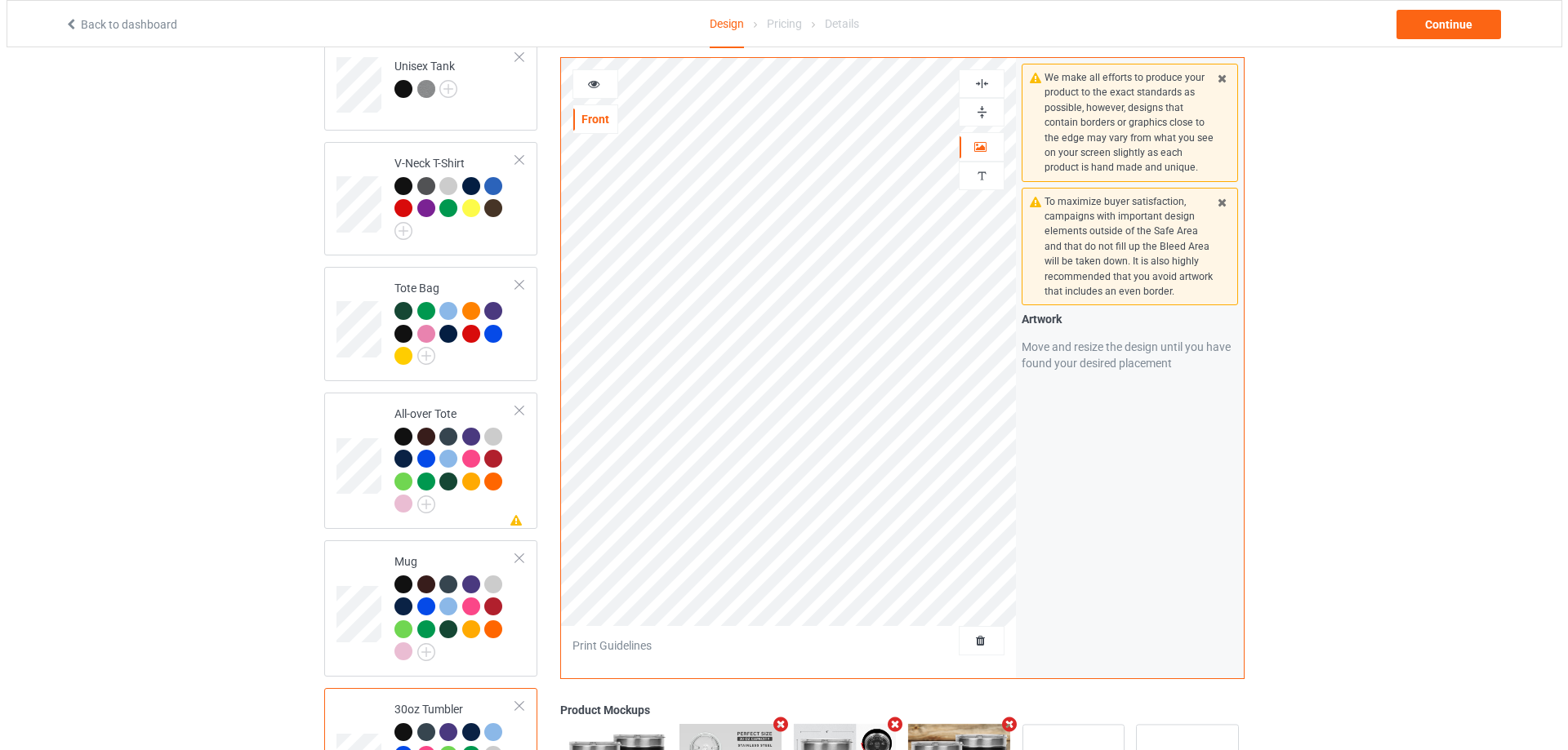
scroll to position [1380, 0]
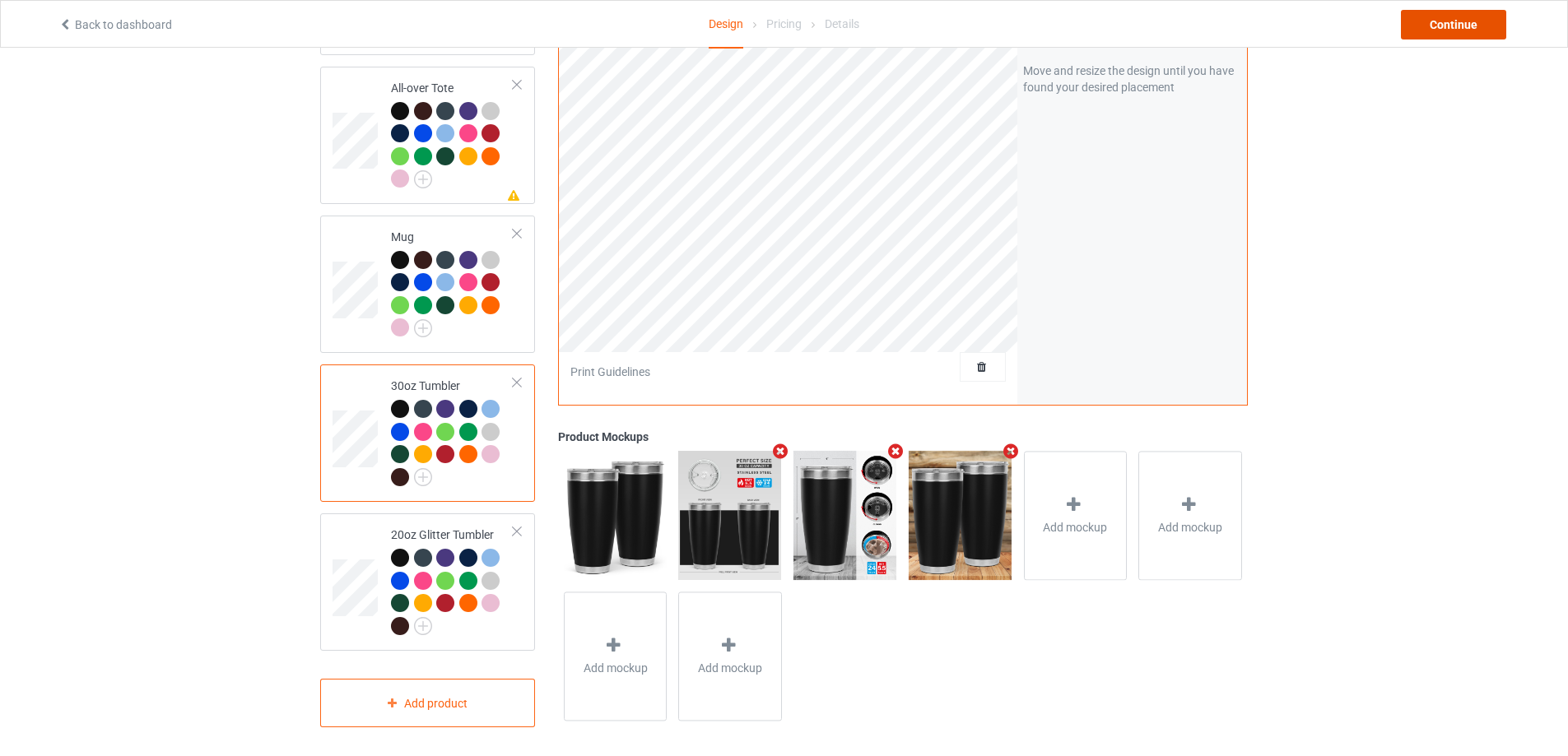
click at [1442, 28] on div "Continue" at bounding box center [1453, 24] width 105 height 29
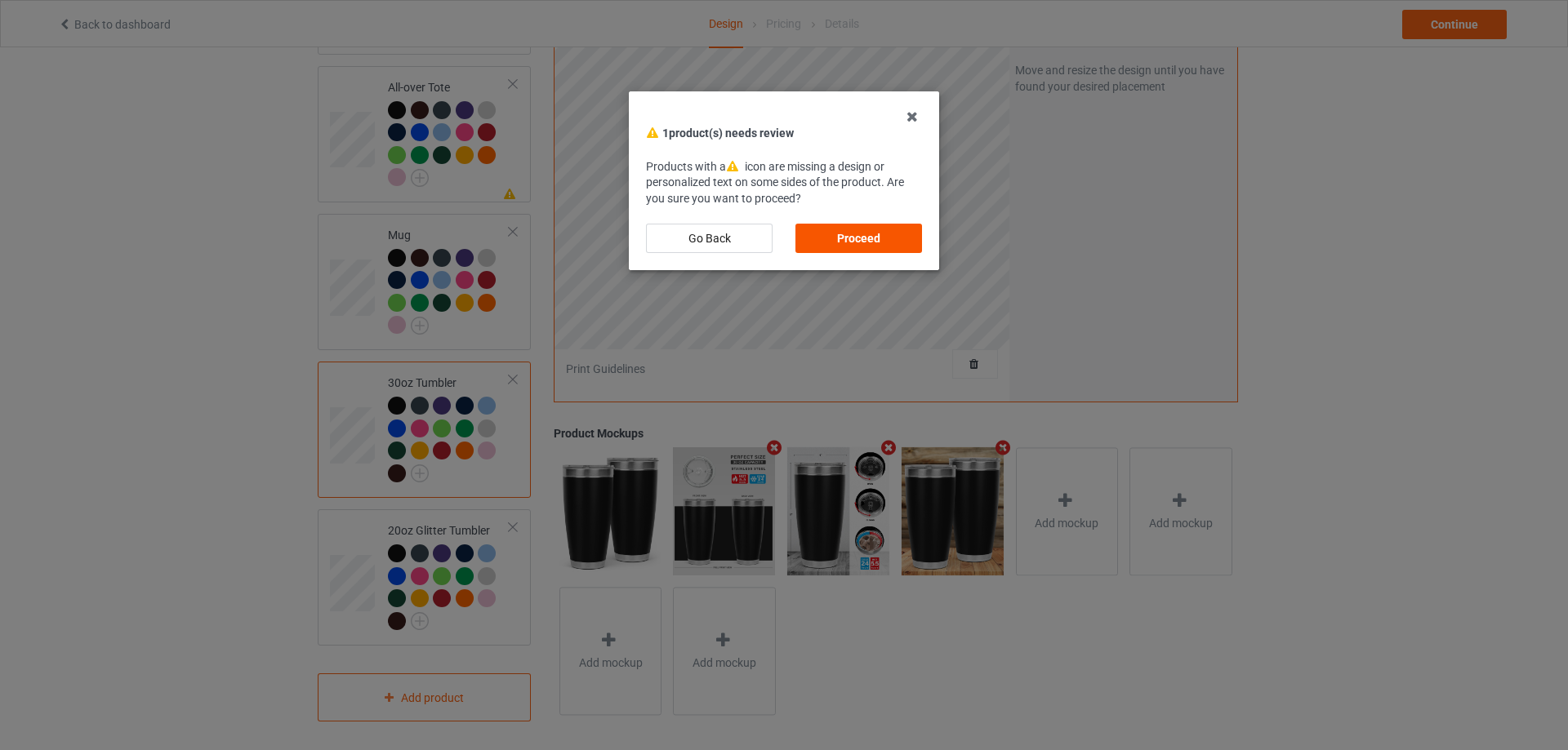
click at [904, 238] on div "Proceed" at bounding box center [858, 238] width 126 height 29
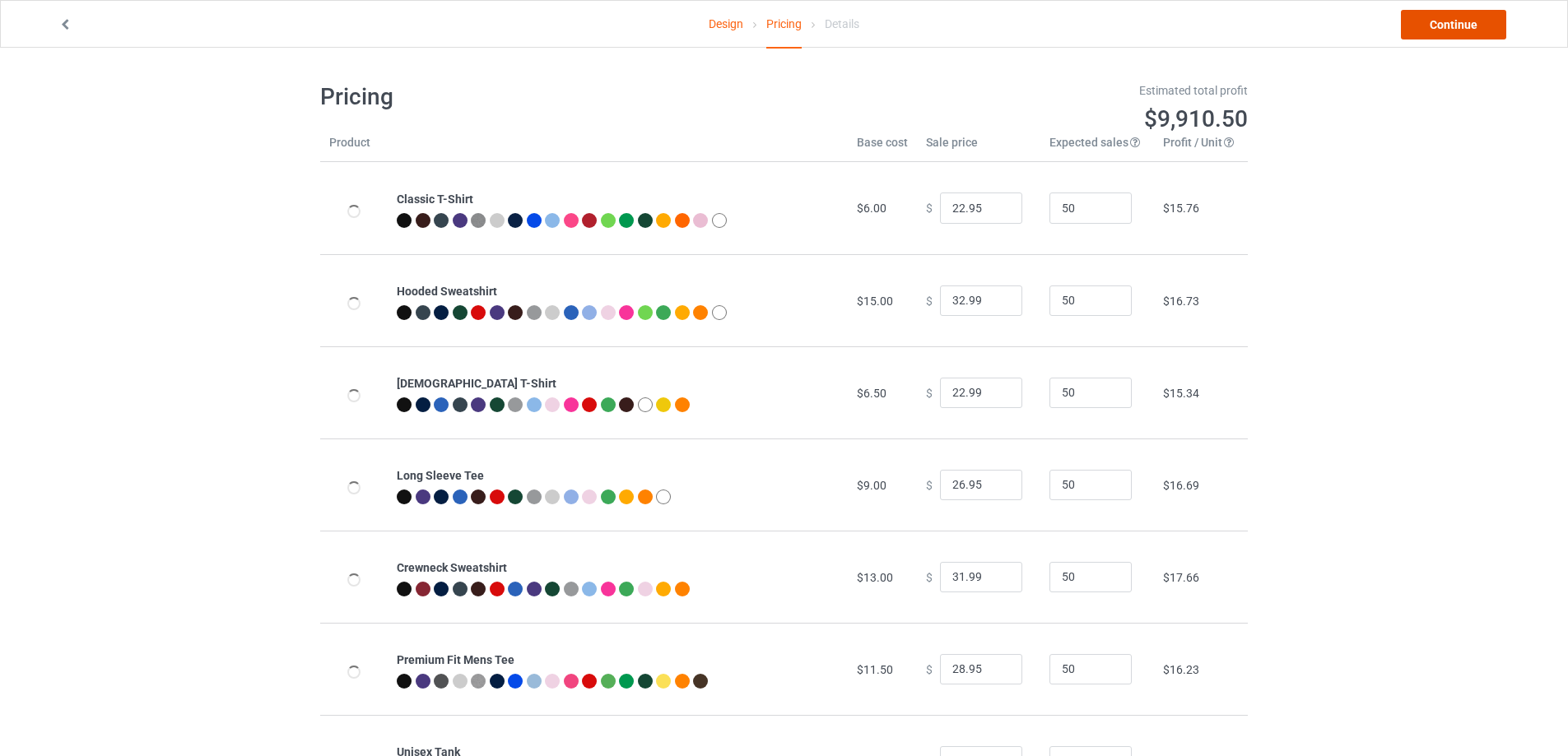
click at [1426, 23] on link "Continue" at bounding box center [1453, 24] width 105 height 29
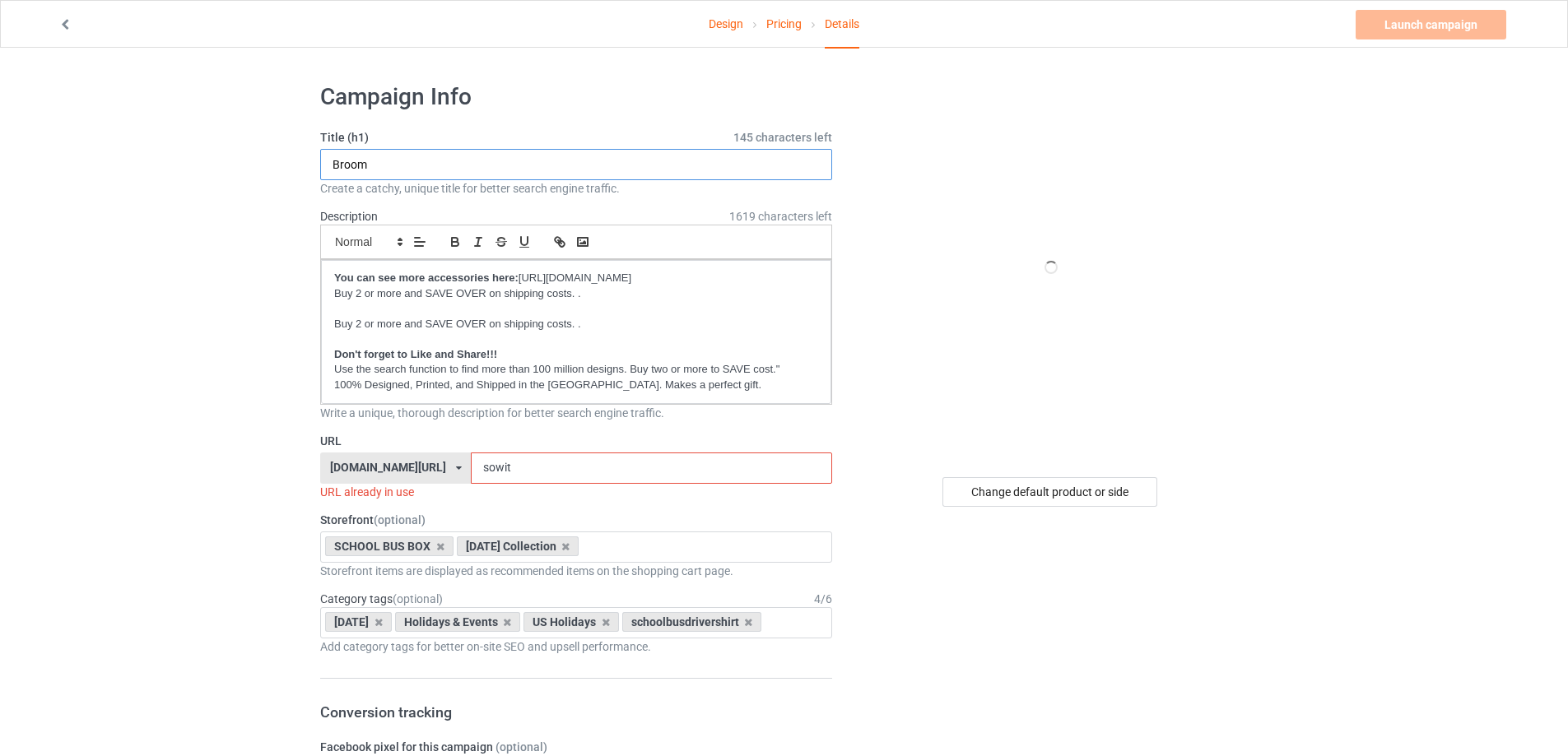
click at [475, 172] on input "Broom" at bounding box center [575, 164] width 512 height 31
click at [475, 167] on input "Broom" at bounding box center [575, 164] width 512 height 31
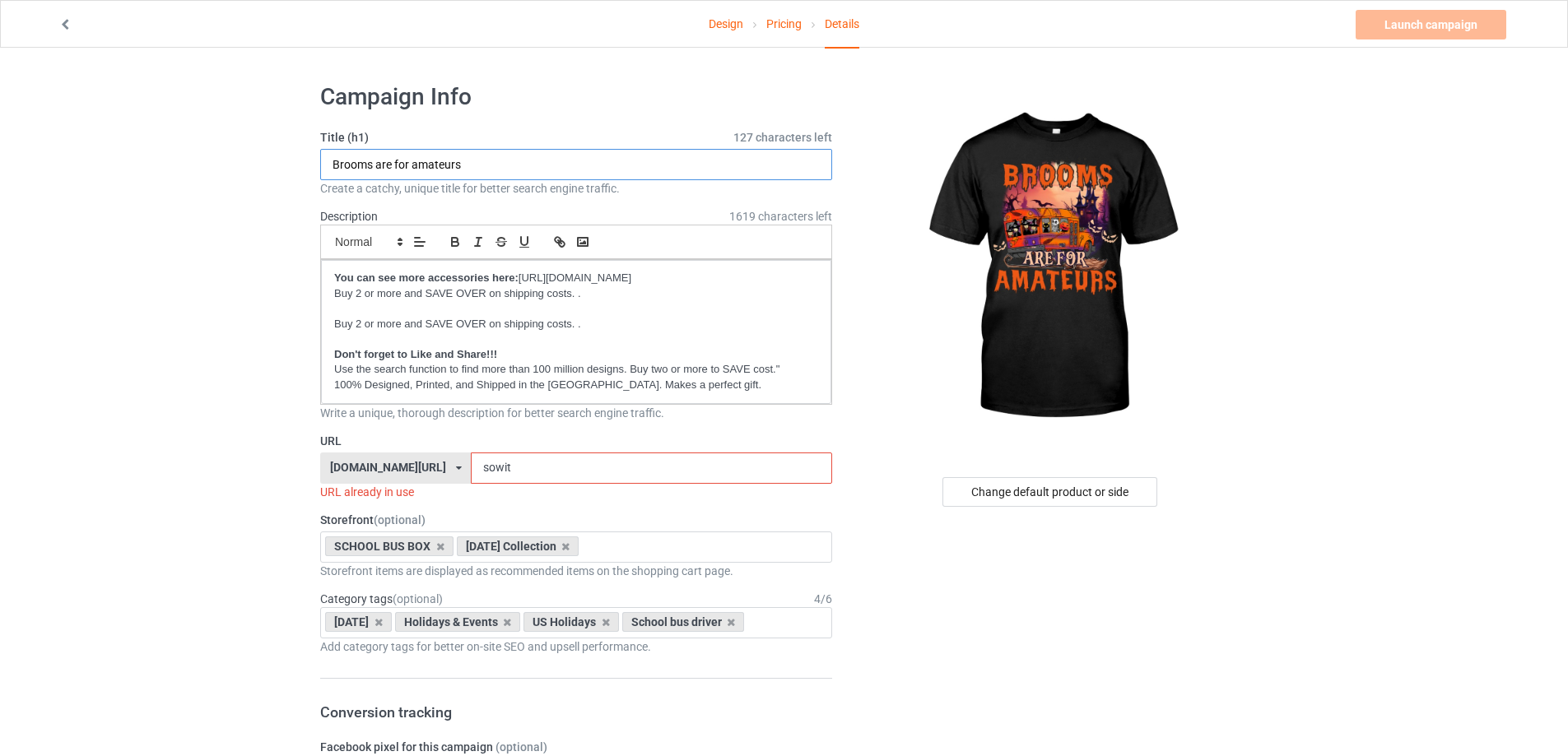
type input "Brooms are for amateurs"
click at [532, 474] on input "sowit" at bounding box center [650, 468] width 361 height 31
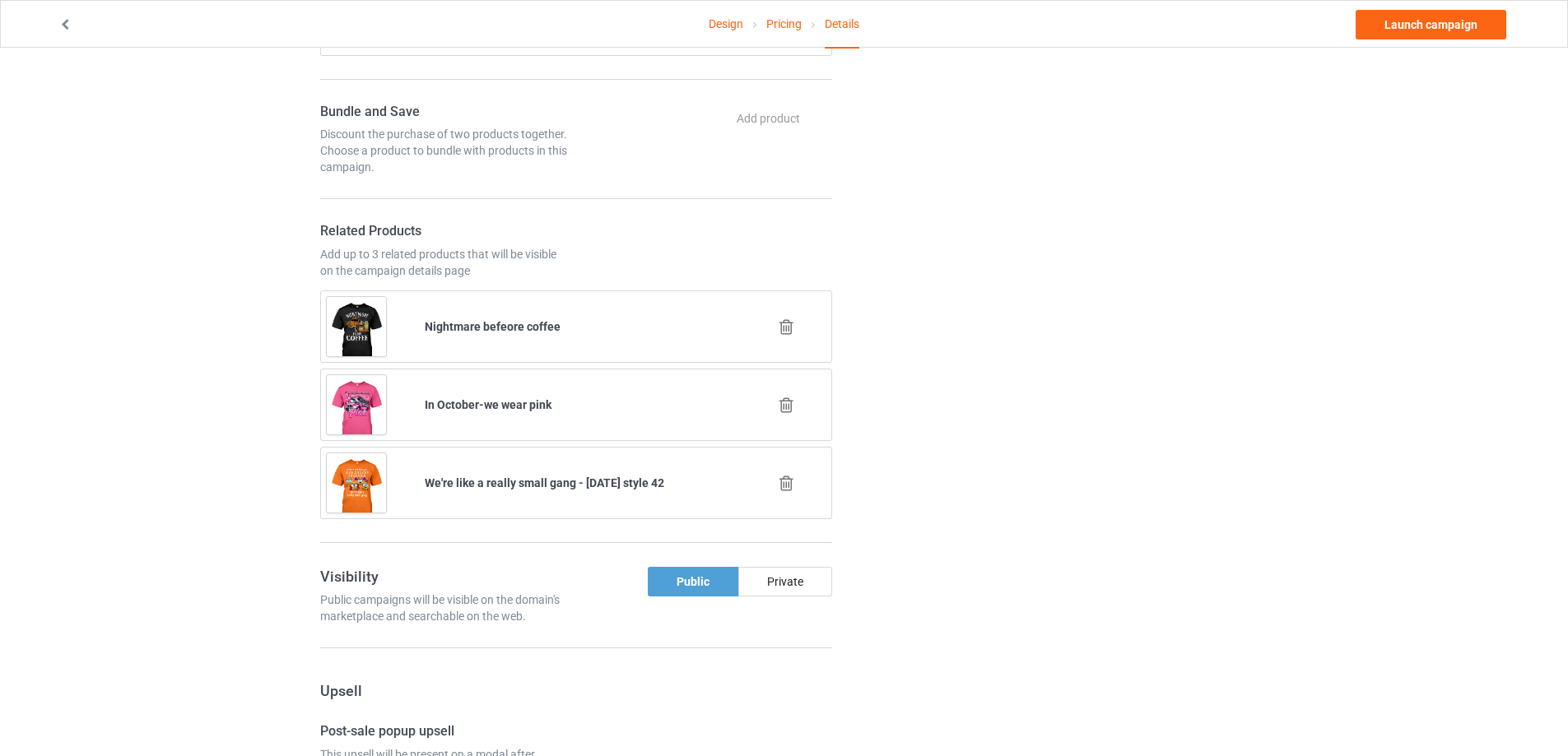
scroll to position [1152, 0]
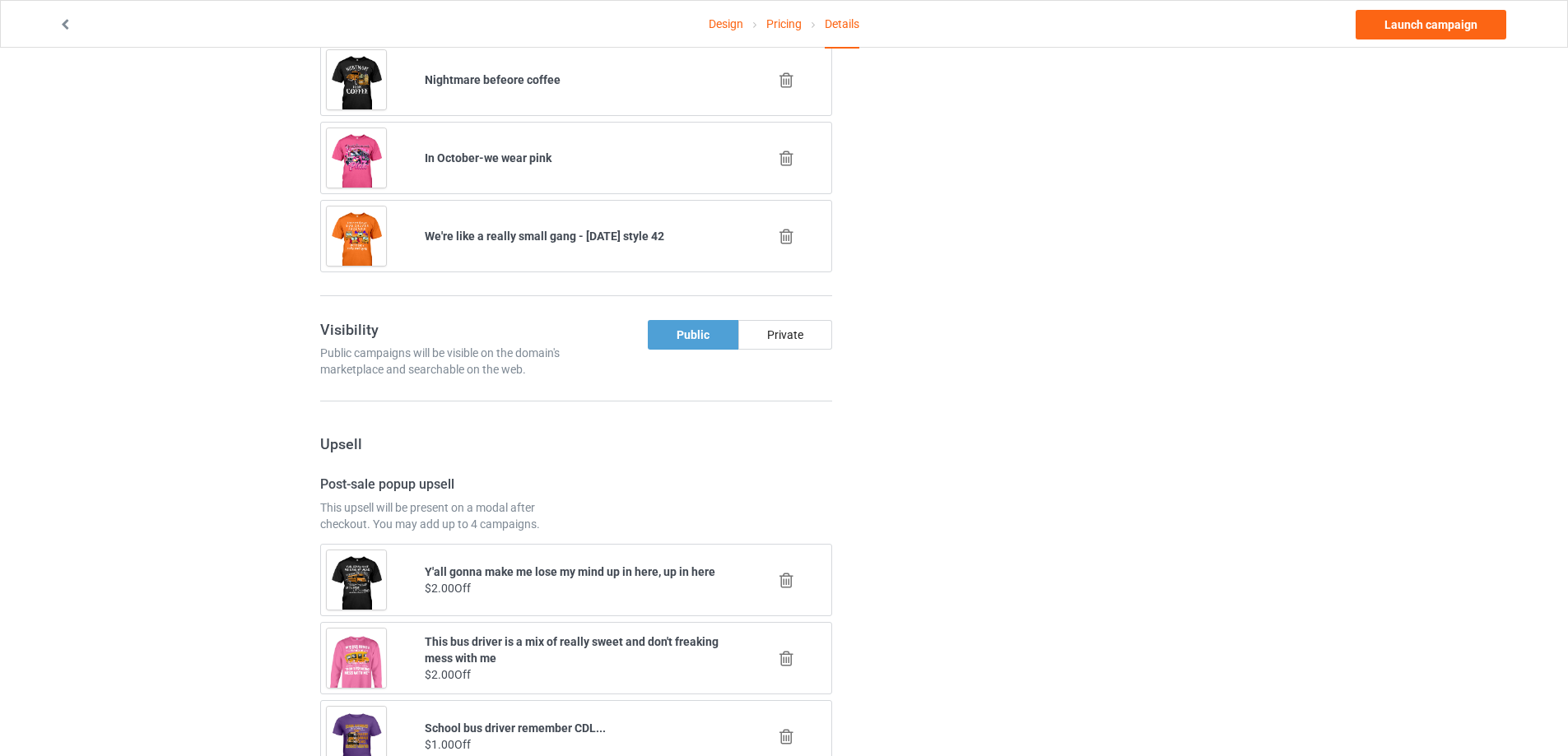
type input "amabr2"
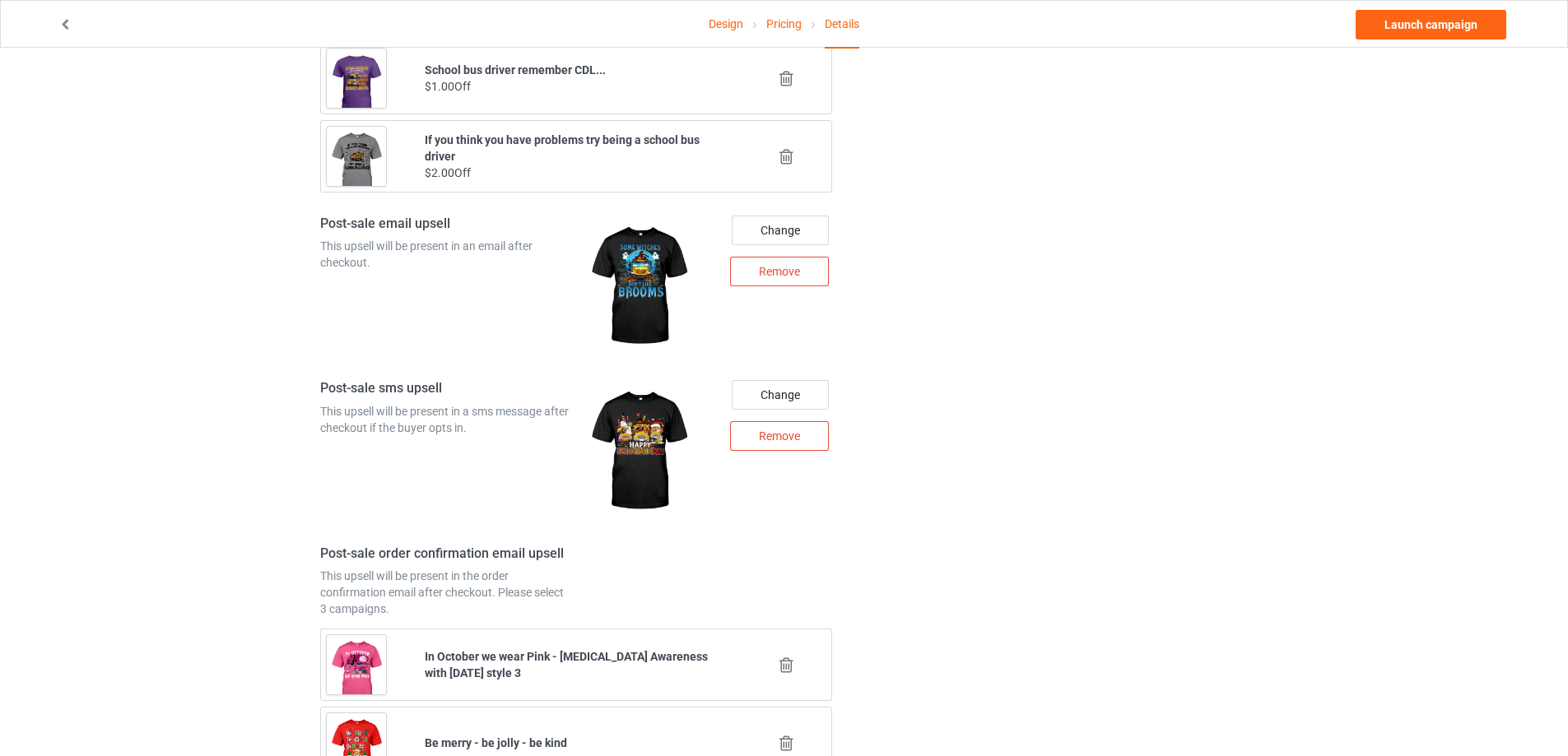
scroll to position [1975, 0]
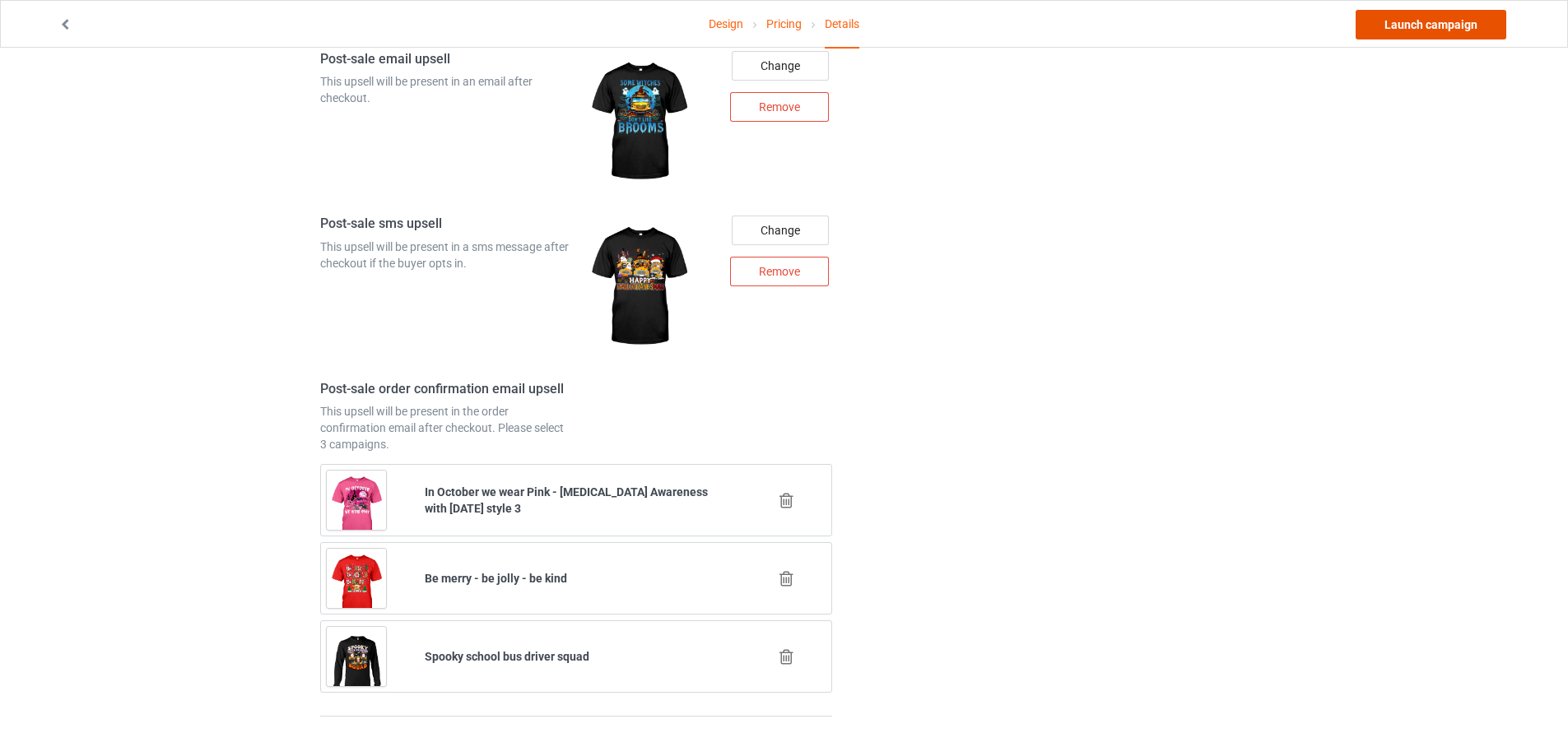
click at [1427, 24] on link "Launch campaign" at bounding box center [1431, 24] width 151 height 29
